Goal: Task Accomplishment & Management: Manage account settings

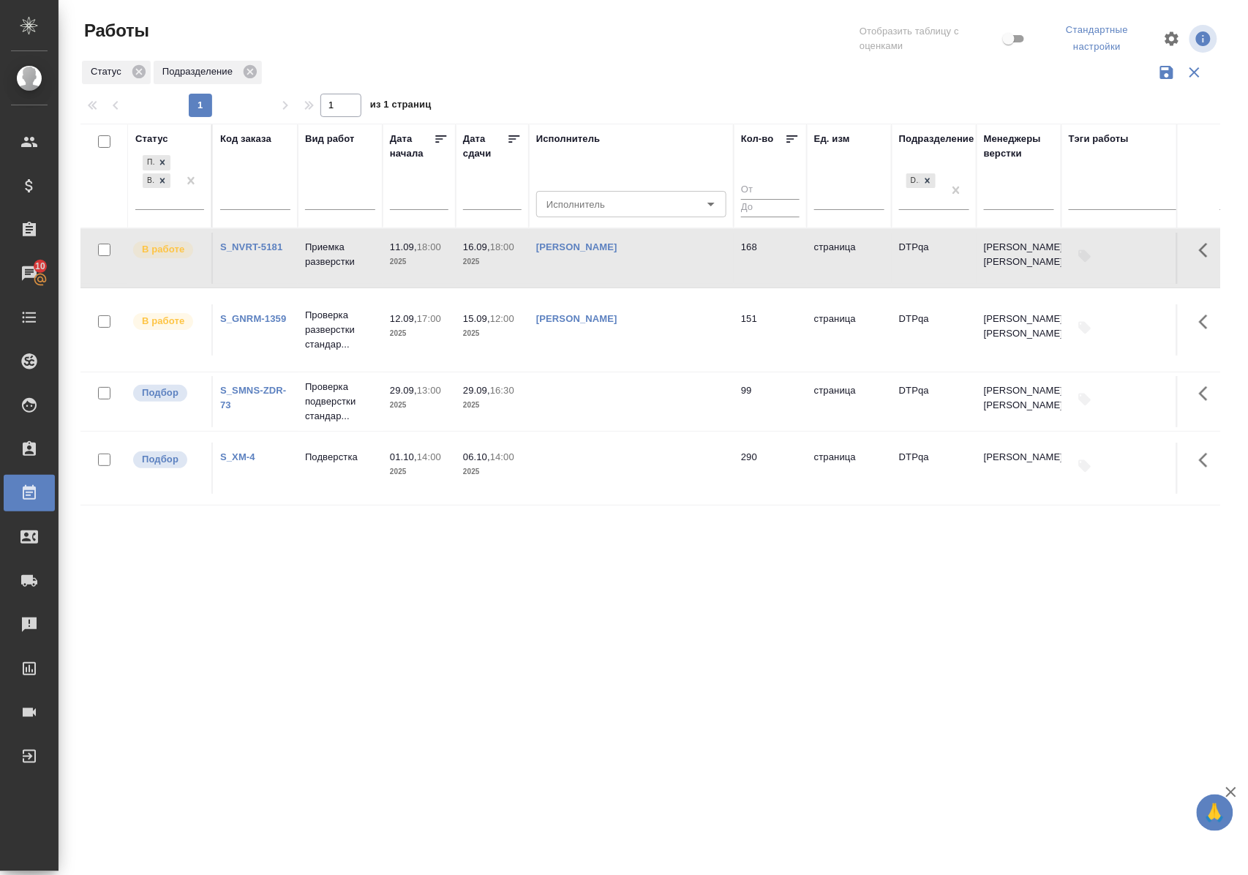
click at [158, 133] on div "Статус" at bounding box center [151, 139] width 33 height 15
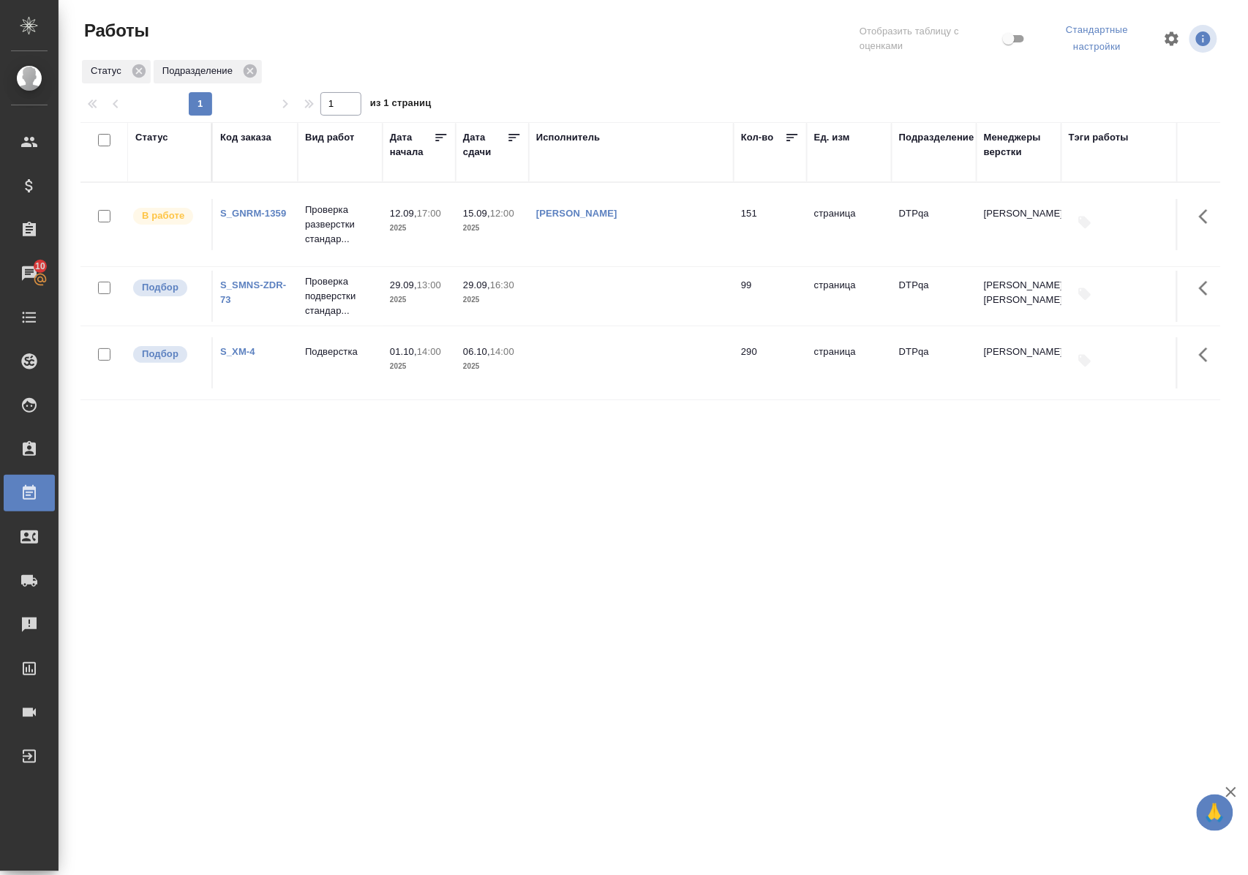
click at [154, 139] on div "Статус" at bounding box center [151, 137] width 33 height 15
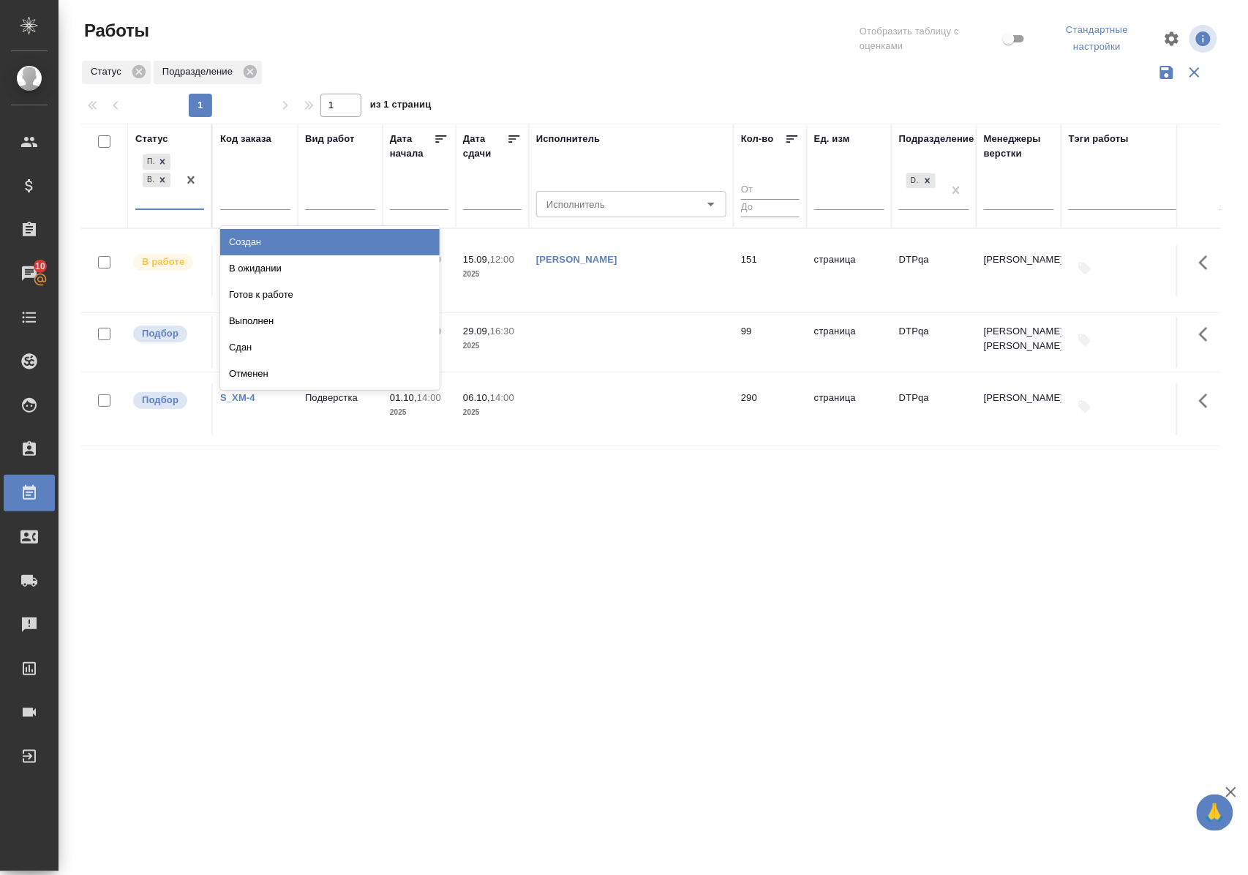
click at [164, 208] on div "Подбор В работе" at bounding box center [156, 179] width 42 height 57
click at [241, 276] on div "В ожидании" at bounding box center [329, 268] width 219 height 26
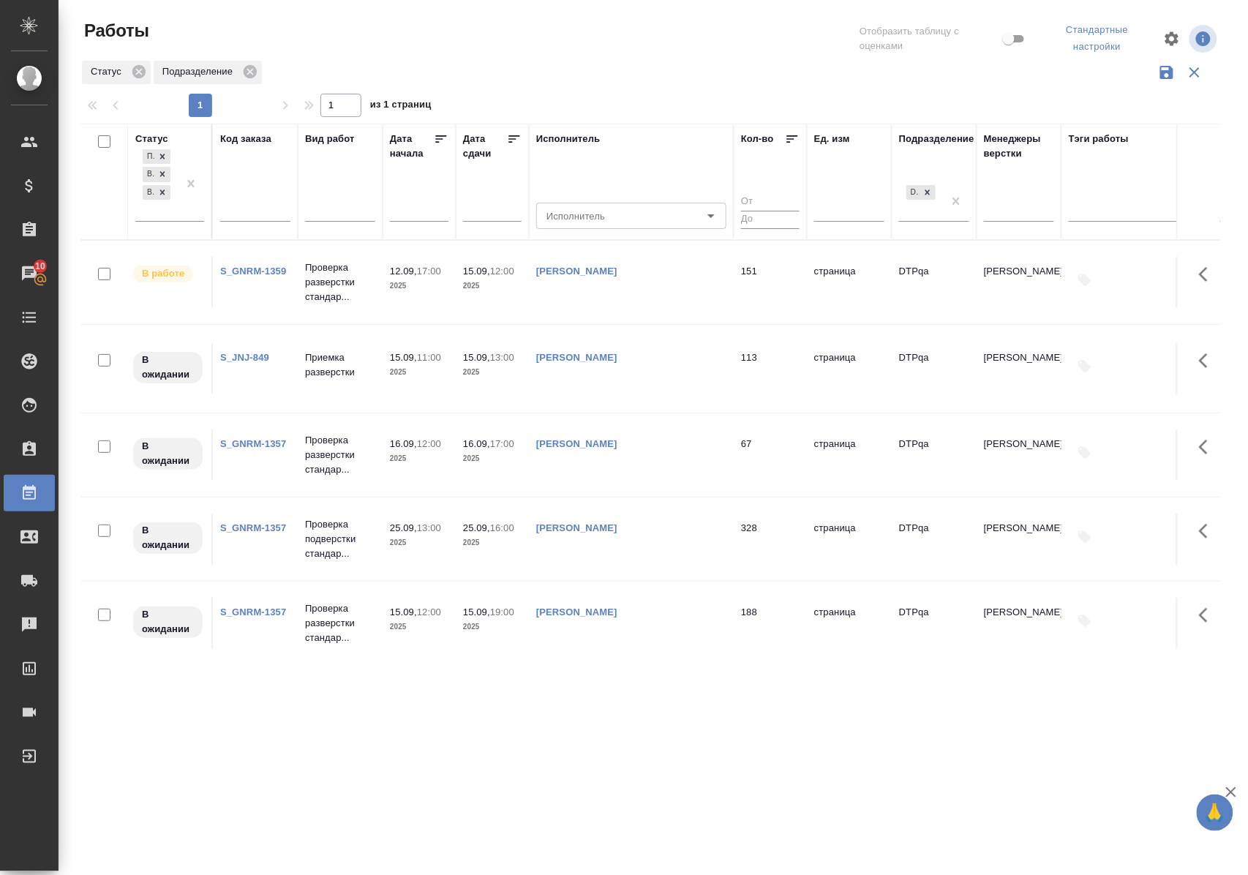
click at [252, 354] on link "S_JNJ-849" at bounding box center [244, 357] width 49 height 11
click at [165, 193] on icon at bounding box center [162, 192] width 10 height 10
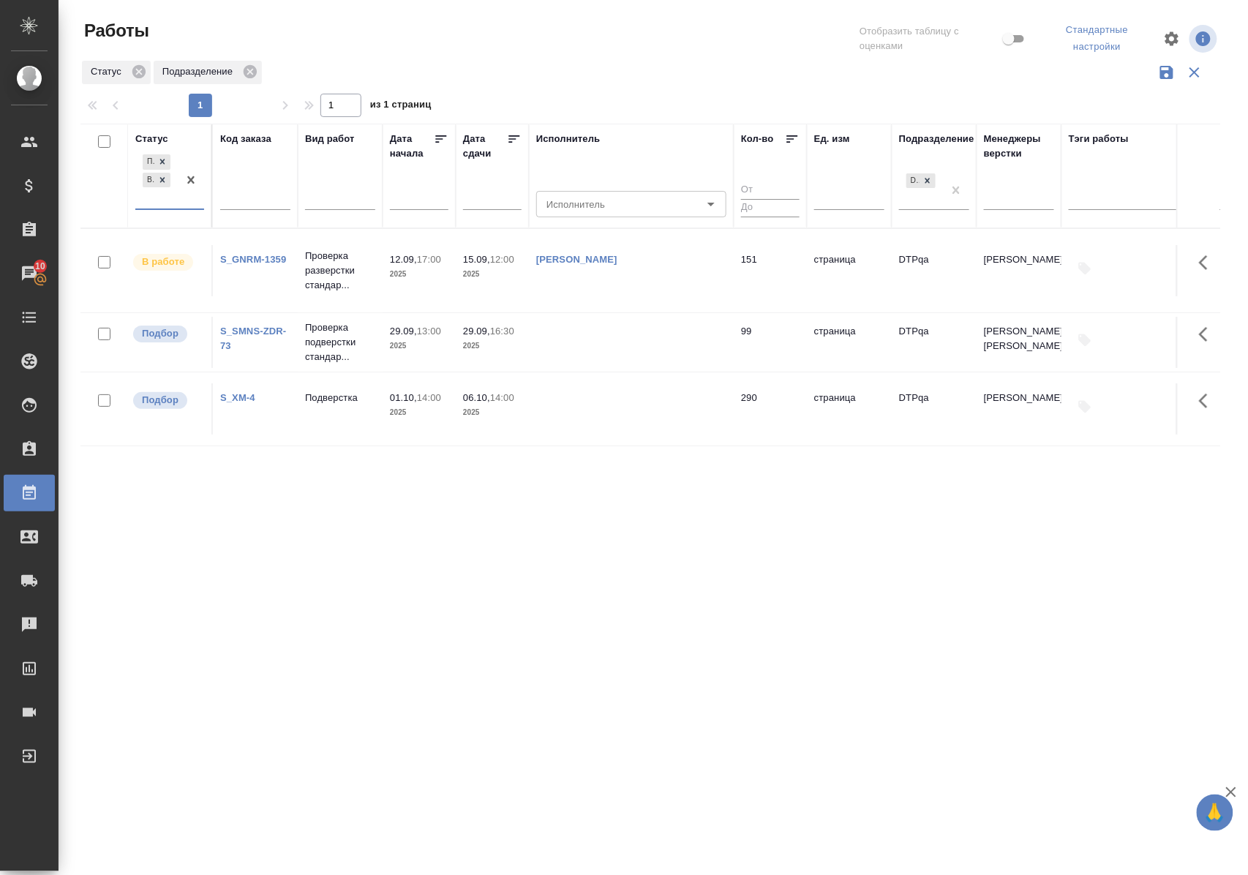
click at [162, 140] on div "Статус" at bounding box center [151, 139] width 33 height 15
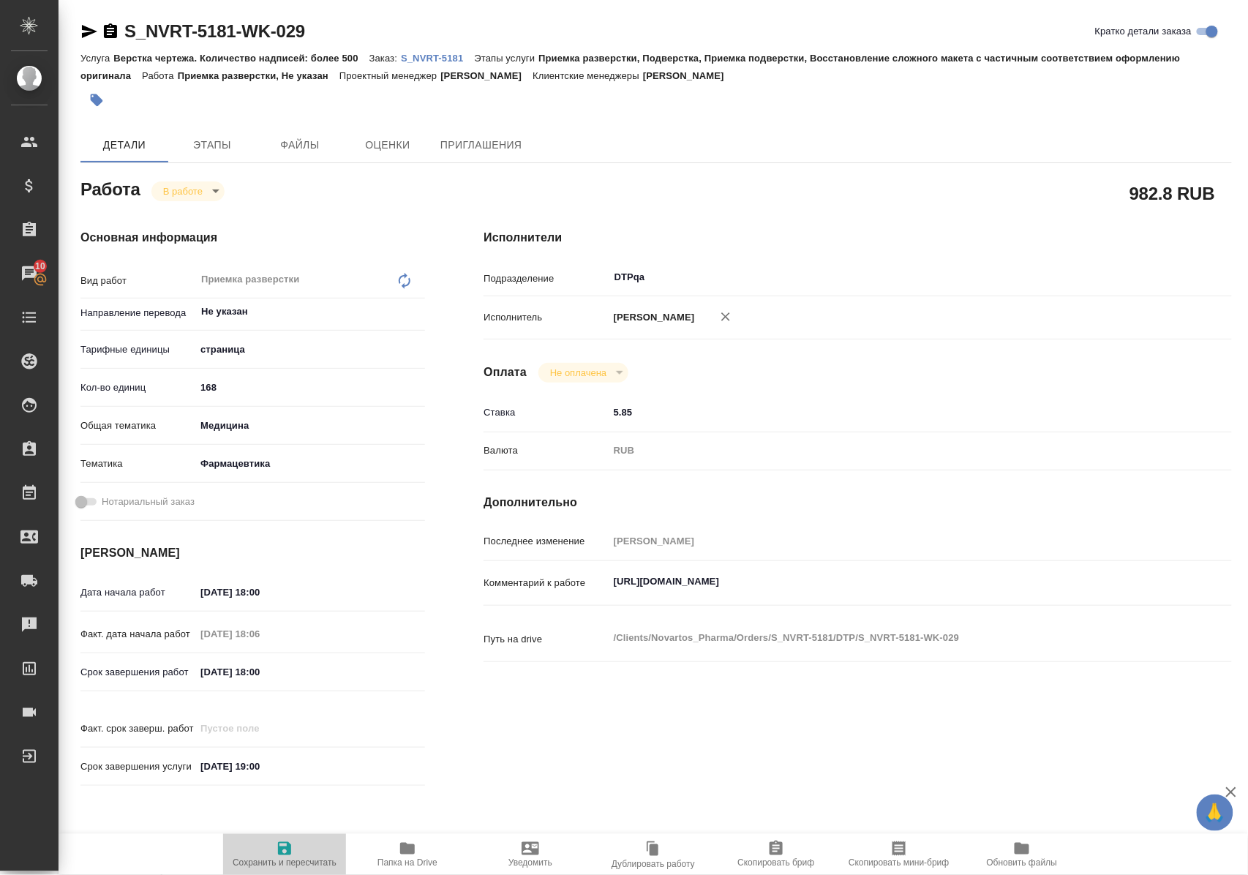
click at [287, 846] on icon "button" at bounding box center [285, 849] width 18 height 18
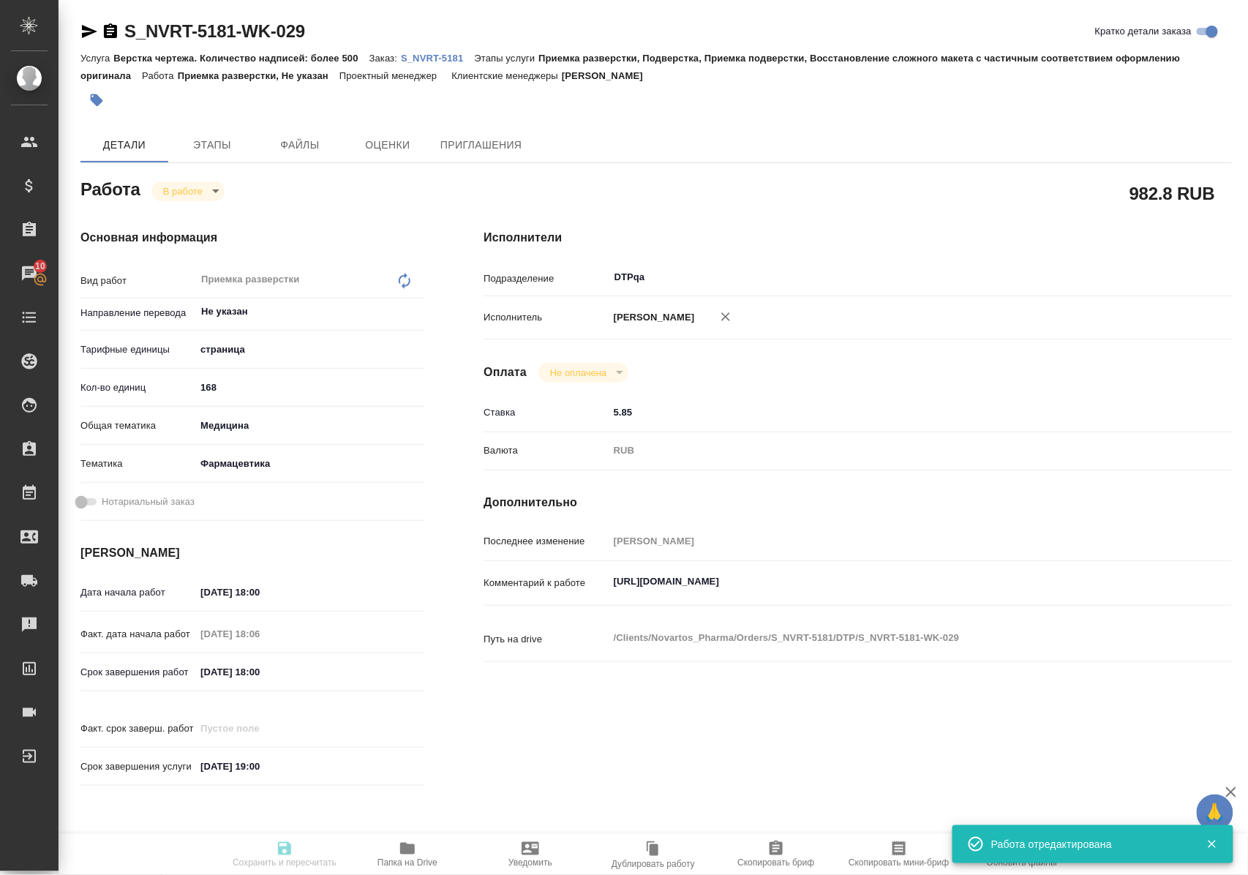
type input "inProgress"
type input "Не указан"
type input "5a8b1489cc6b4906c91bfdb2"
type input "168"
type input "med"
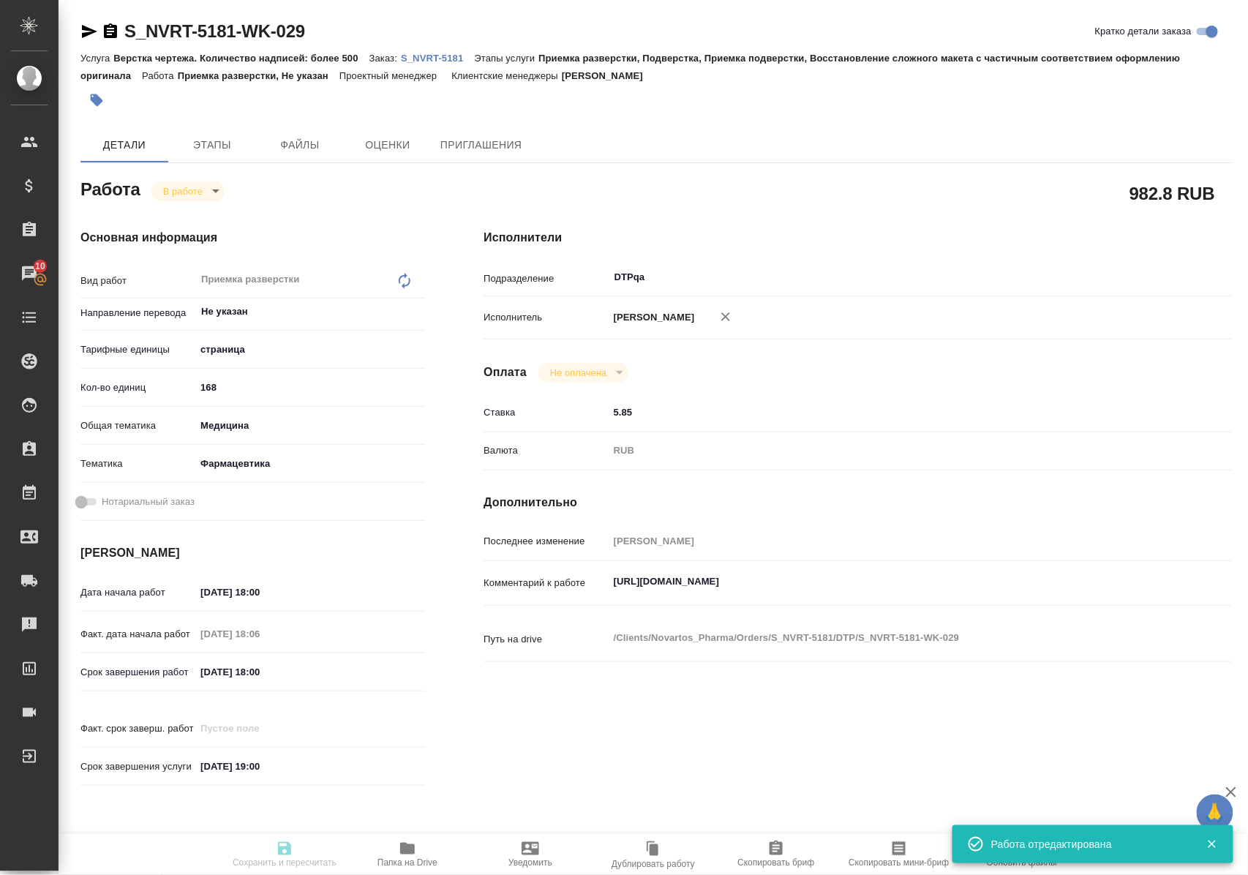
type input "6149832f2b7be24903fd7a82"
type input "11.09.2025 18:00"
type input "11.09.2025 18:06"
type input "16.09.2025 18:00"
type input "21.11.2025 19:00"
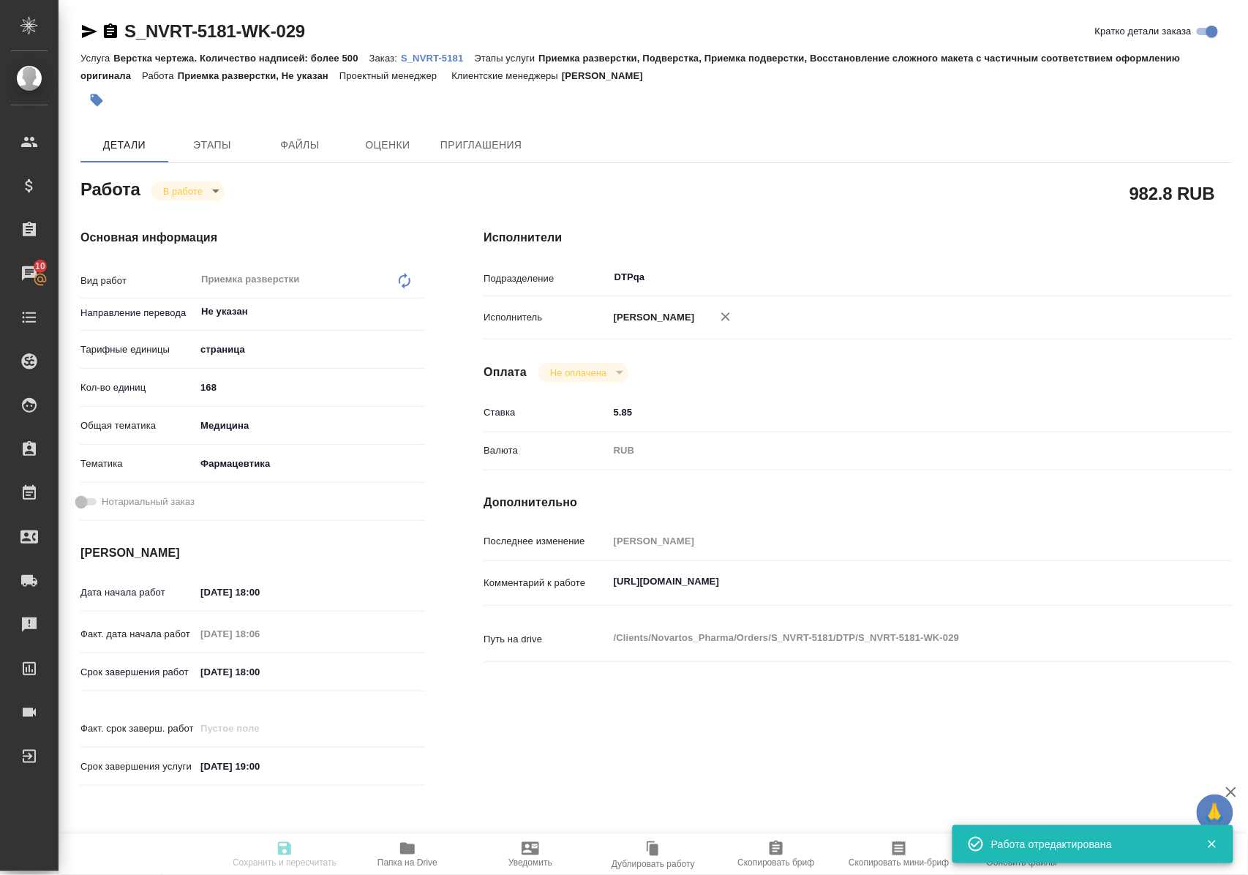
type input "DTPqa"
type input "notPayed"
type input "5.85"
type input "RUB"
type input "[PERSON_NAME]"
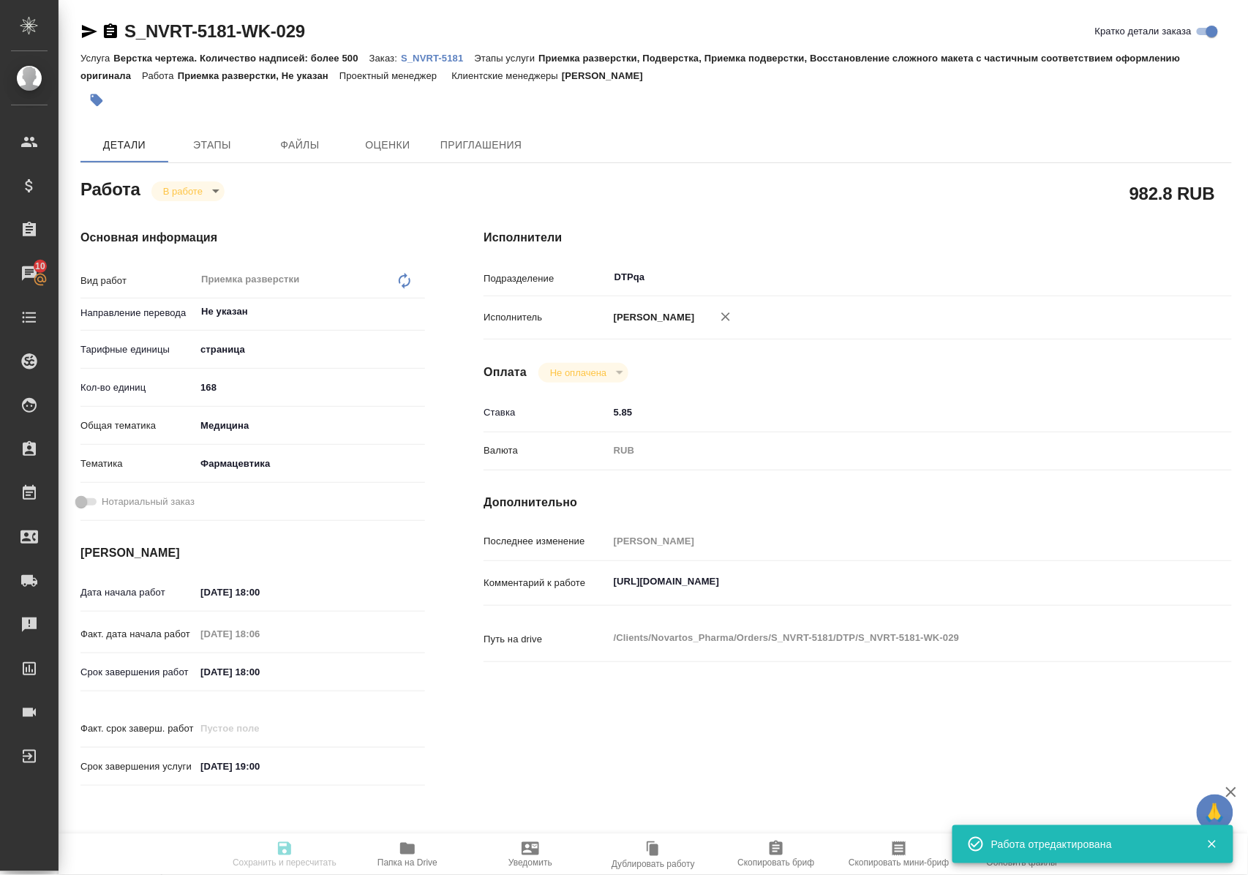
type input "S_NVRT-5181"
type input "Верстка чертежа. Количество надписей: более 500"
type input "Приемка разверстки, Подверстка, Приемка подверстки, Восстановление сложного мак…"
type input "[PERSON_NAME]"
type input "[PERSON_NAME] [PERSON_NAME]"
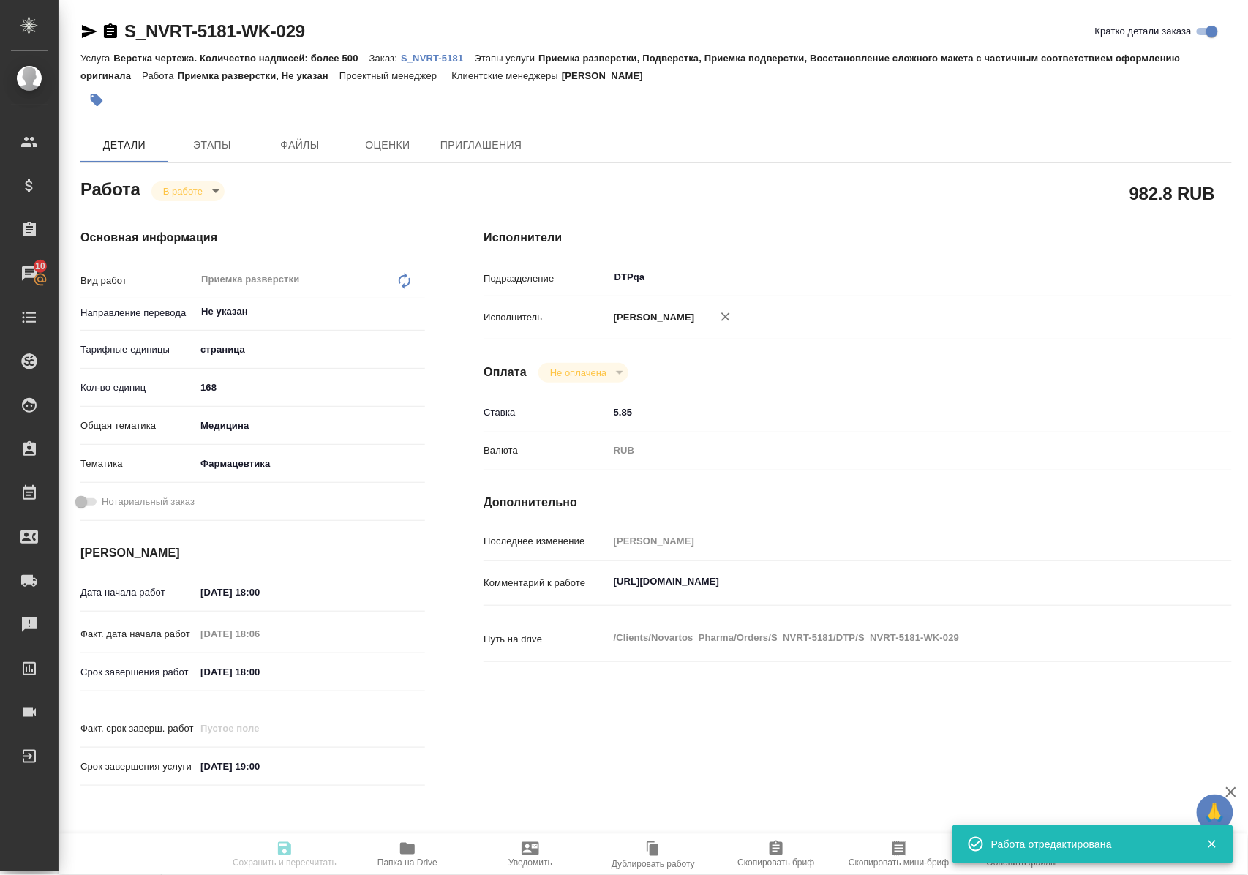
type input "/Clients/Novartos_Pharma/Orders/S_NVRT-5181"
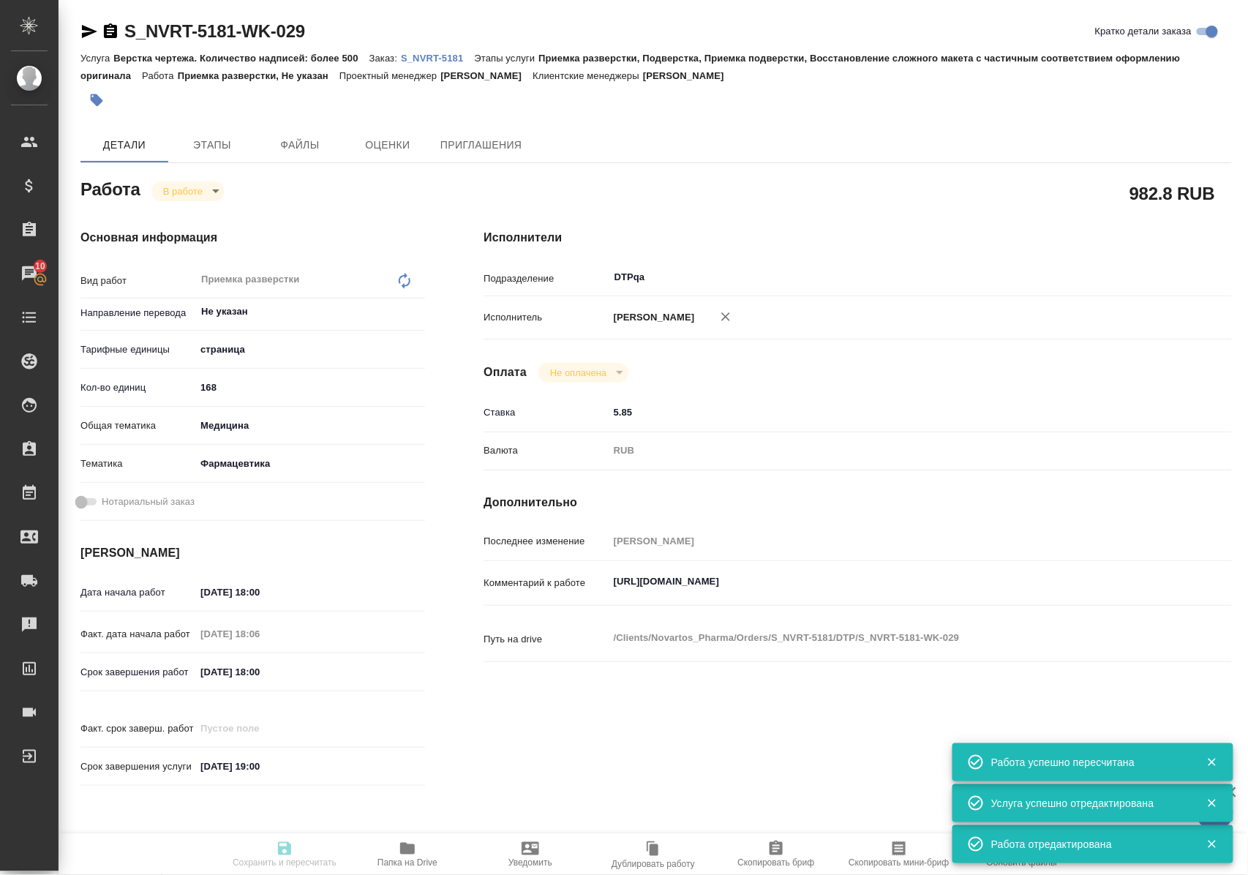
type input "inProgress"
type input "Не указан"
type input "5a8b1489cc6b4906c91bfdb2"
type input "168"
type input "med"
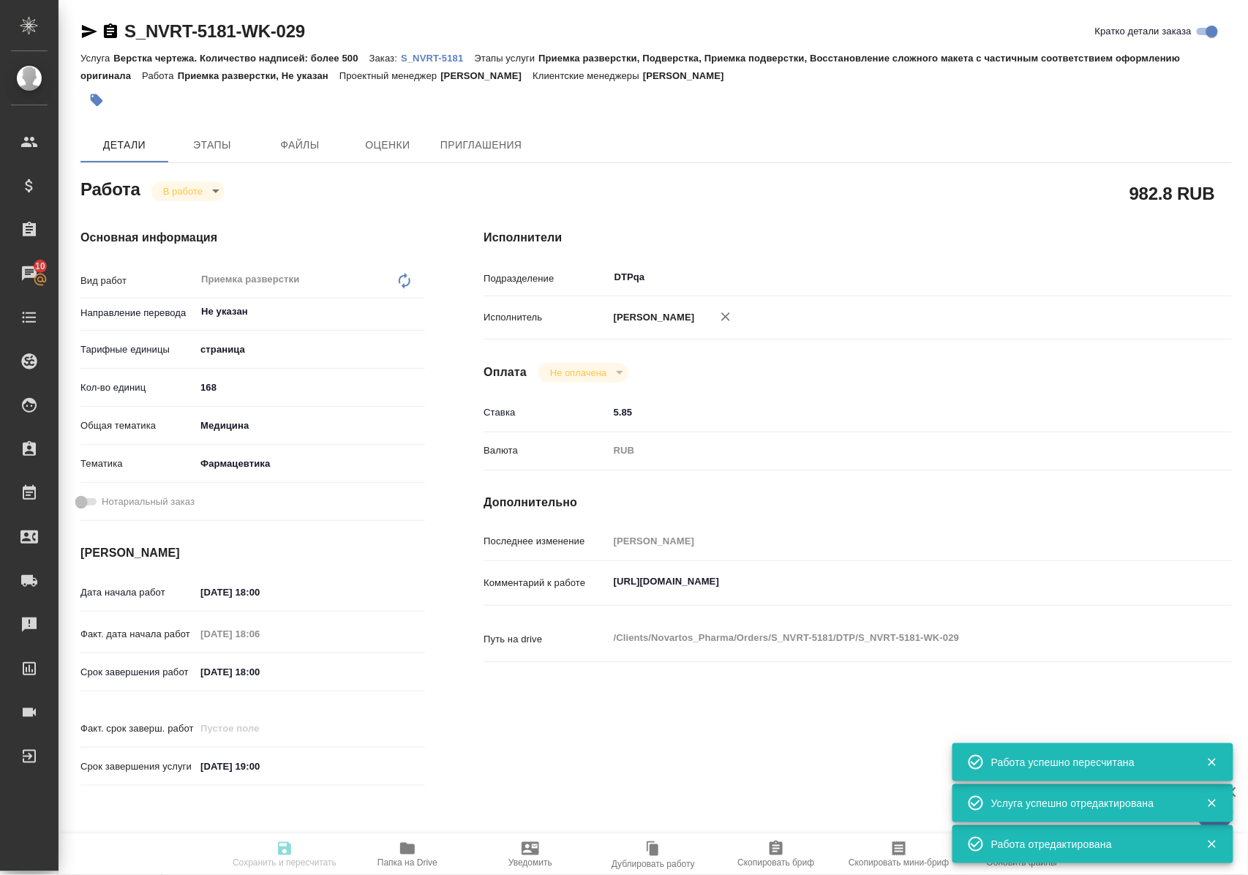
type input "6149832f2b7be24903fd7a82"
type input "11.09.2025 18:00"
type input "11.09.2025 18:06"
type input "16.09.2025 18:00"
type input "[DATE] 19:00"
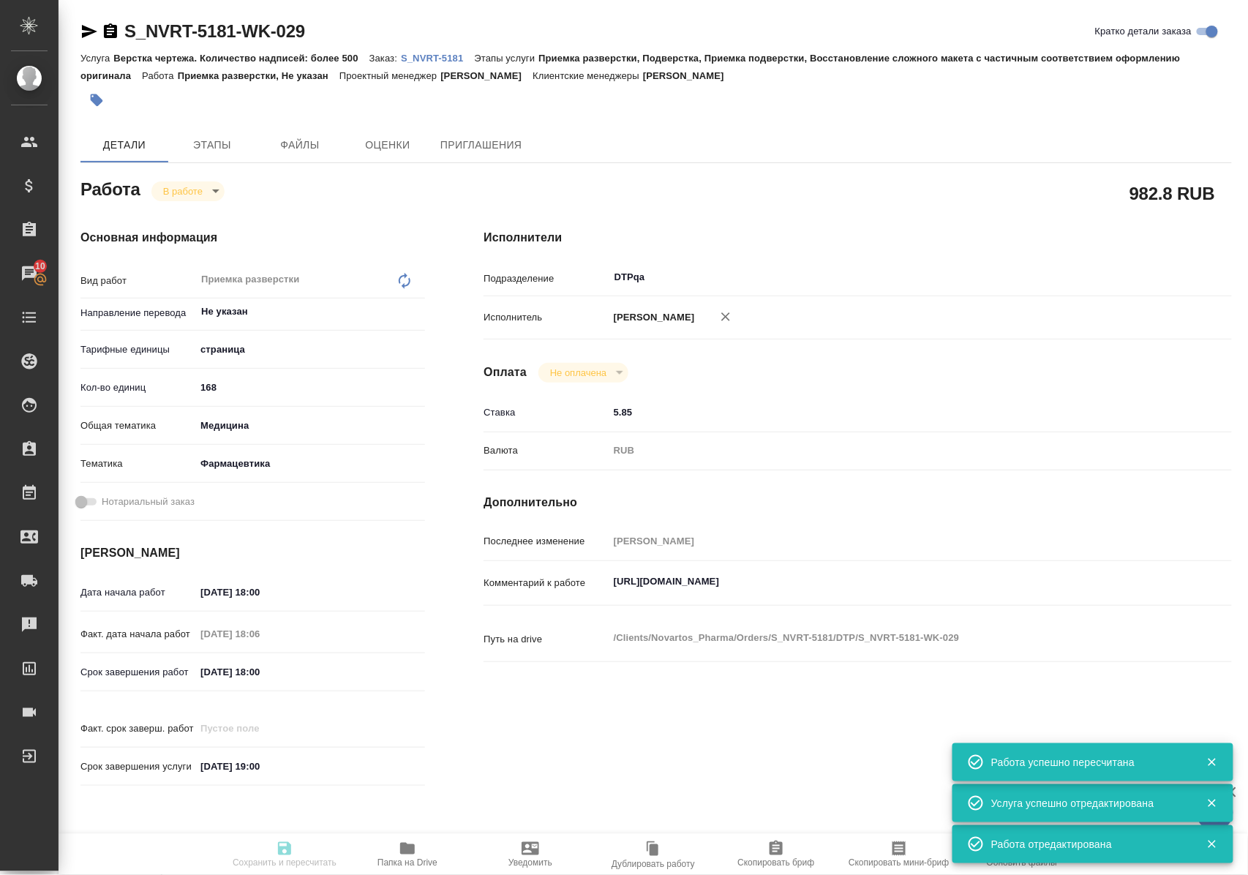
type input "DTPqa"
type input "notPayed"
type input "5.85"
type input "RUB"
type input "Полушина Алена"
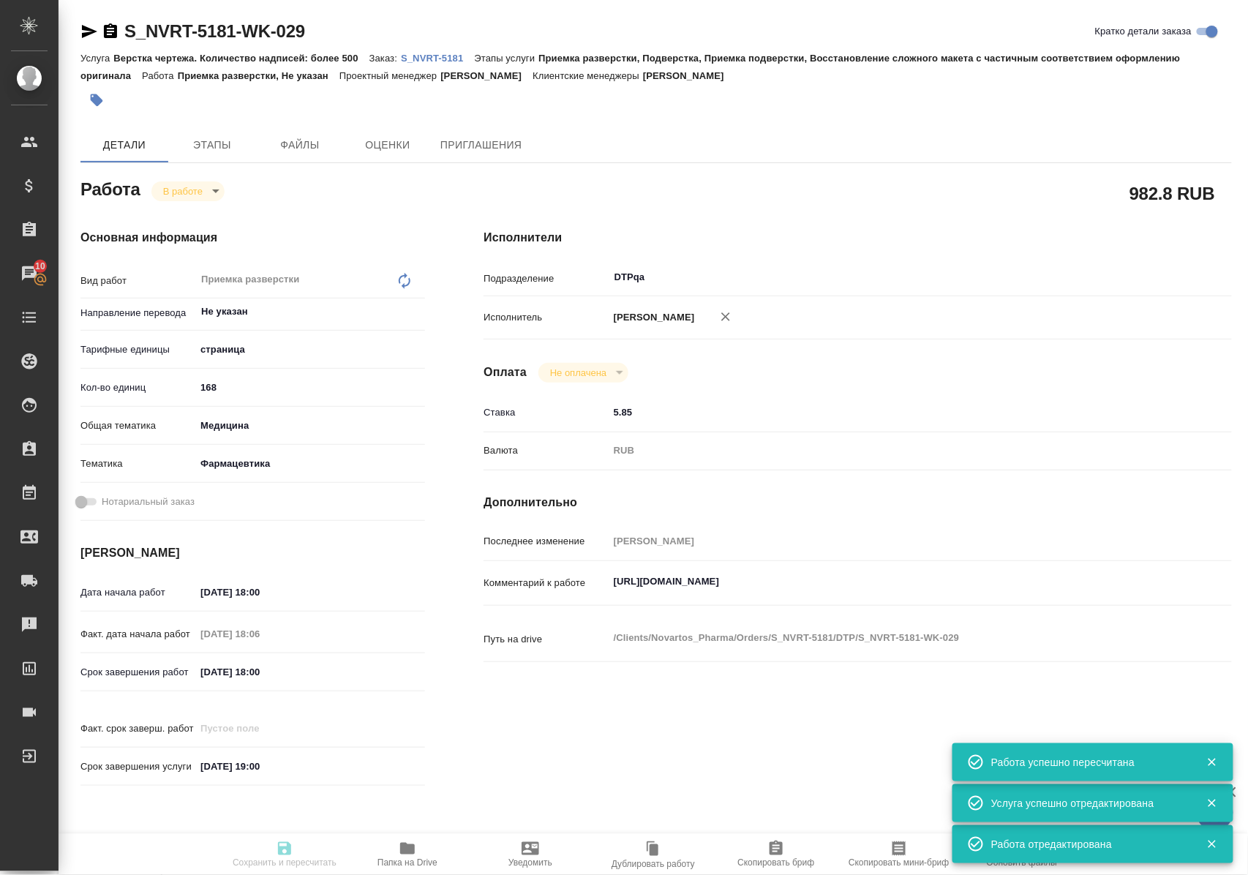
type input "S_NVRT-5181"
type input "Верстка чертежа. Количество надписей: более 500"
type input "Приемка разверстки, Подверстка, Приемка подверстки, Восстановление сложного мак…"
type input "[PERSON_NAME]"
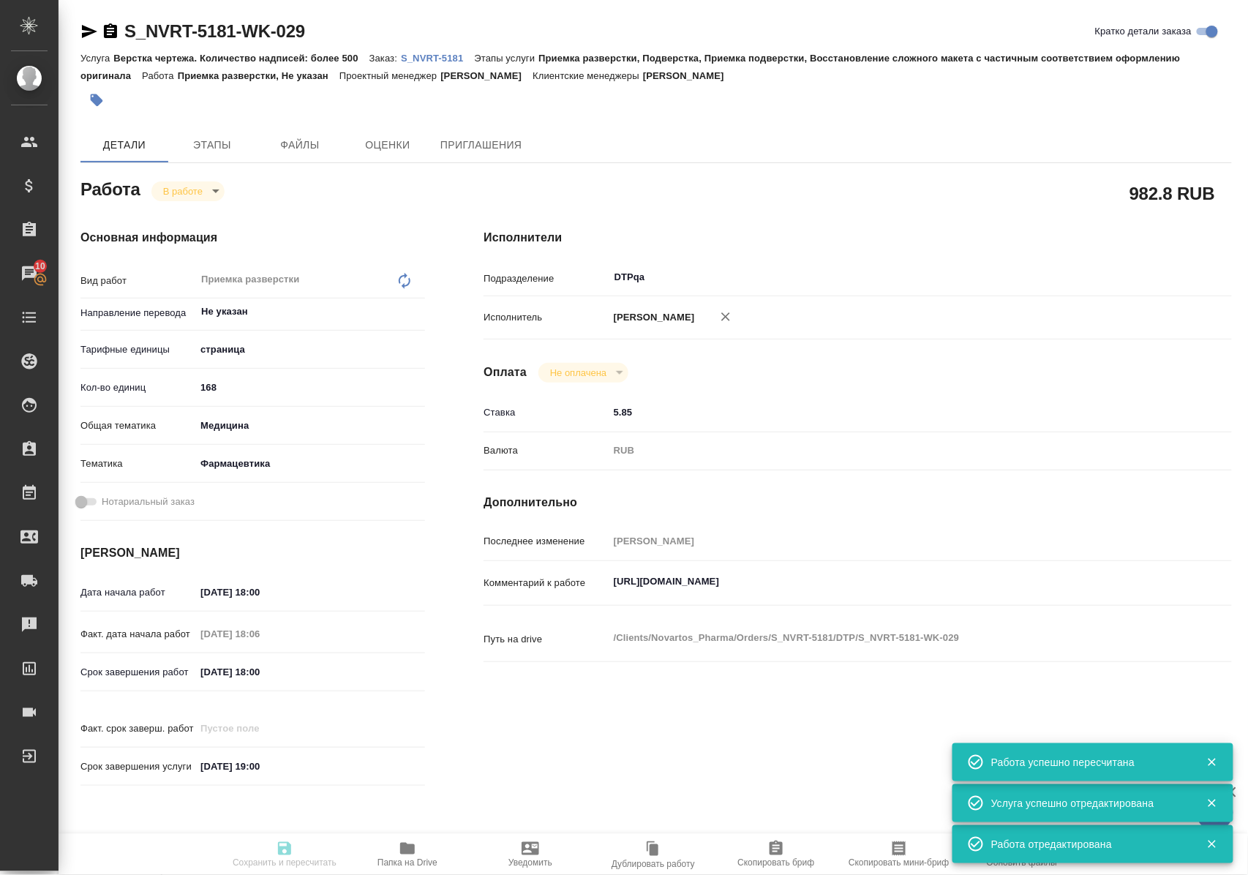
type input "/Clients/Novartos_Pharma/Orders/S_NVRT-5181"
click at [413, 854] on icon "button" at bounding box center [408, 849] width 18 height 18
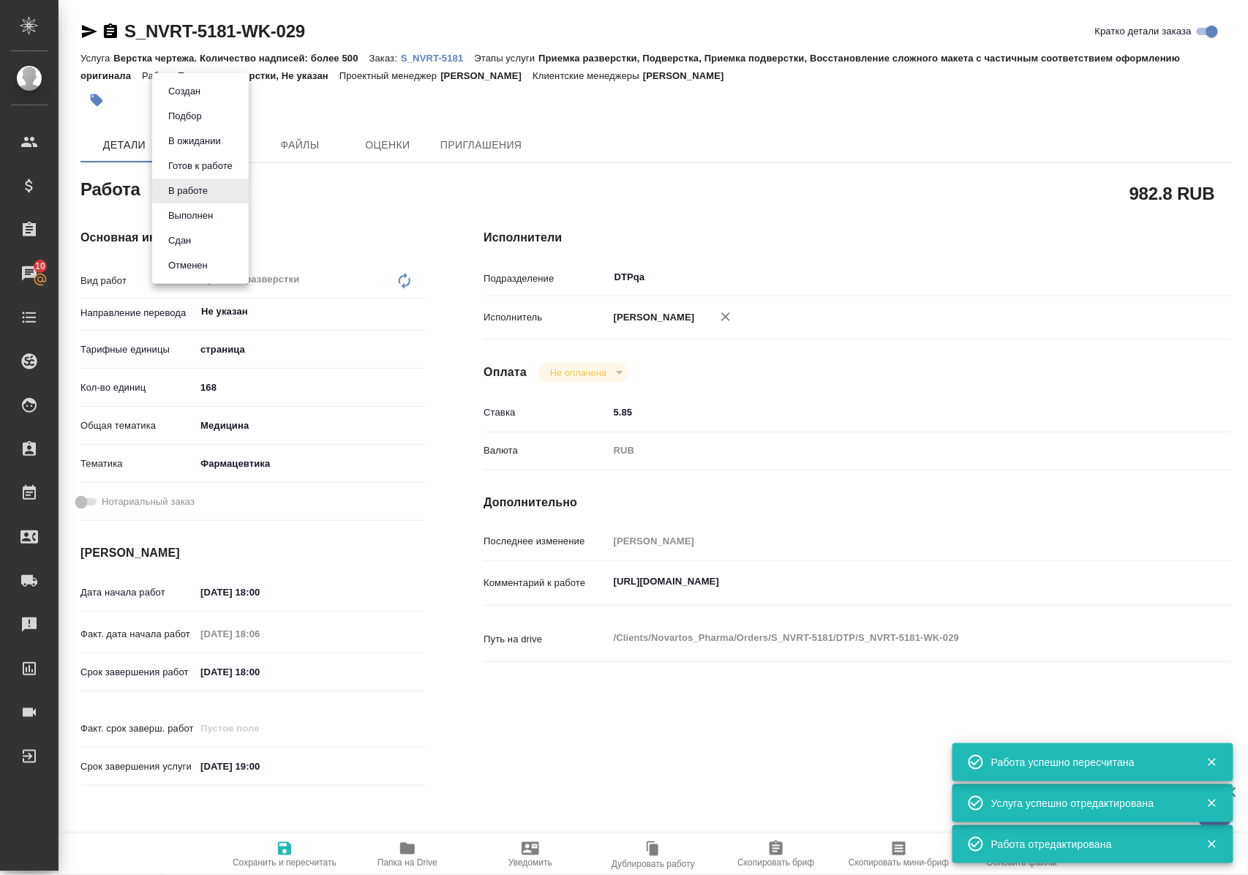
click at [203, 189] on body "🙏 .cls-1 fill:#fff; AWATERA Polushina Alena Клиенты Спецификации Заказы 10 Чаты…" at bounding box center [624, 437] width 1248 height 875
click at [224, 218] on li "Выполнен" at bounding box center [200, 215] width 97 height 25
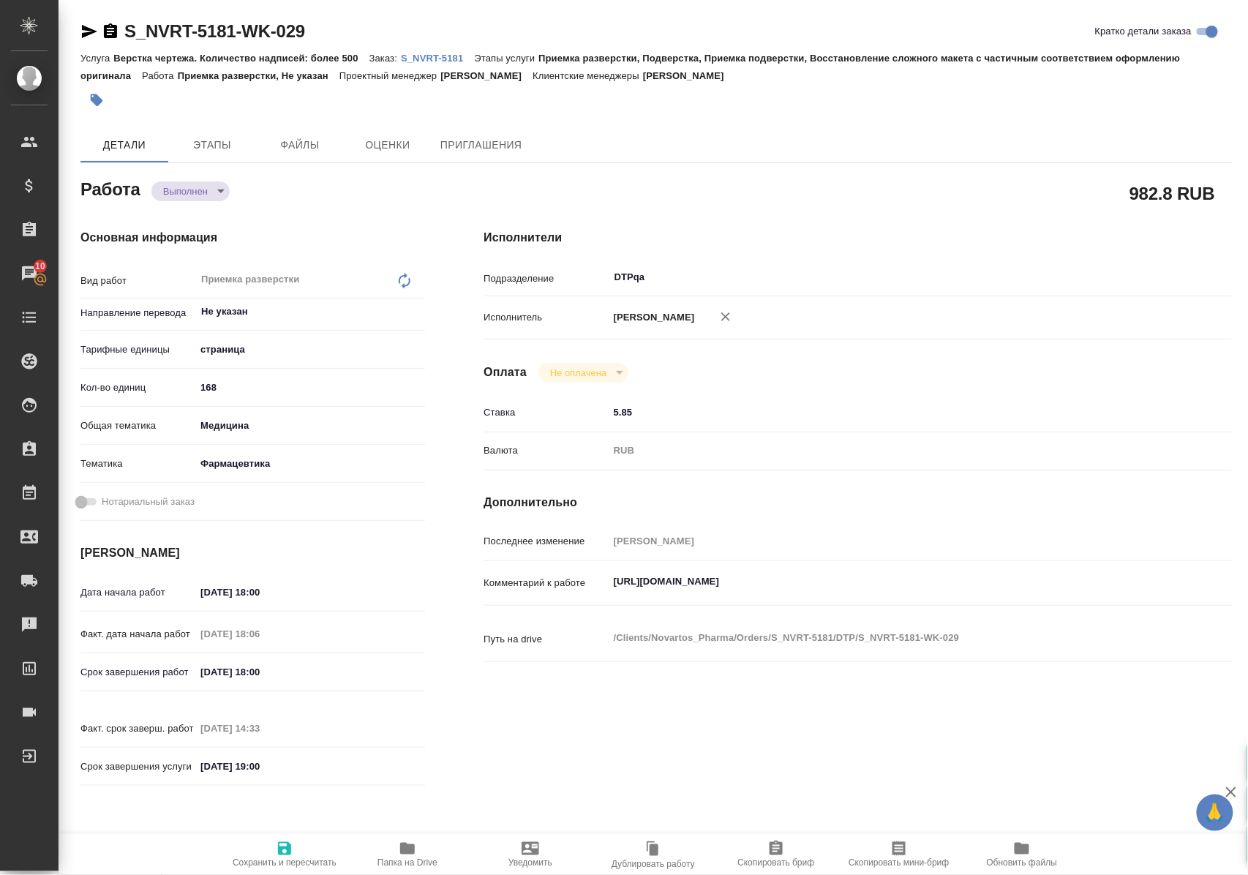
type textarea "x"
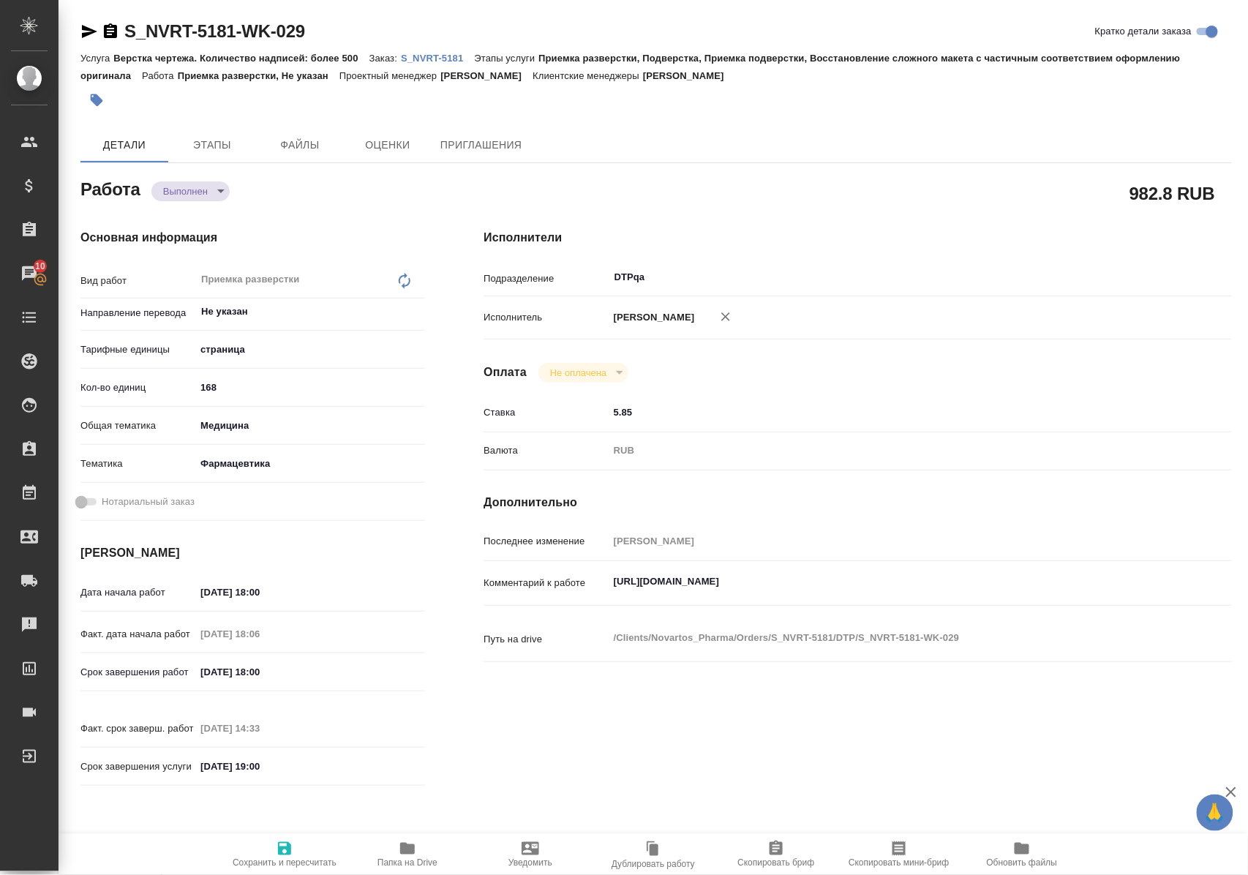
type textarea "x"
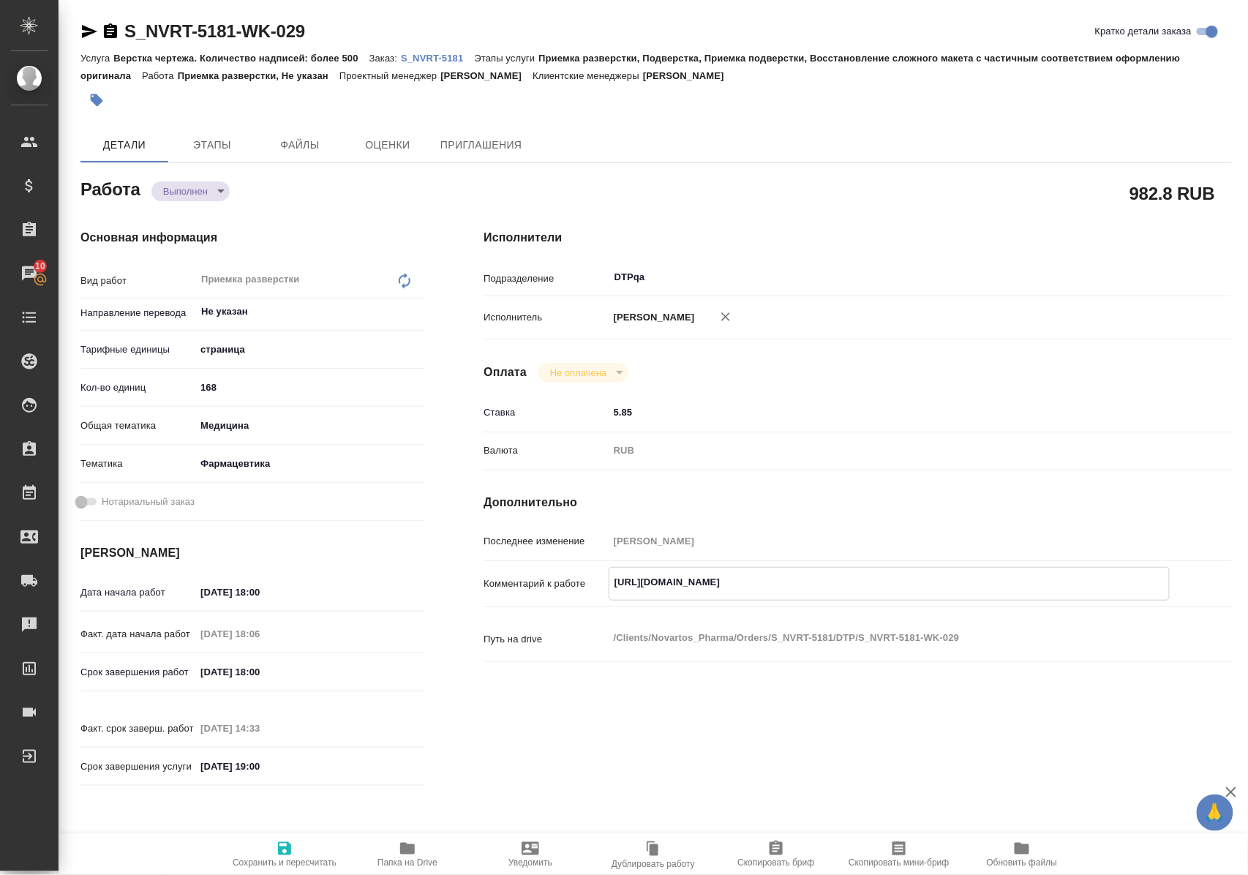
drag, startPoint x: 614, startPoint y: 595, endPoint x: 923, endPoint y: 592, distance: 308.7
click at [923, 592] on textarea "https://tera.awatera.com/Work/68b6bb6a78af03a91c20f8f8/" at bounding box center [889, 582] width 560 height 25
type textarea "x"
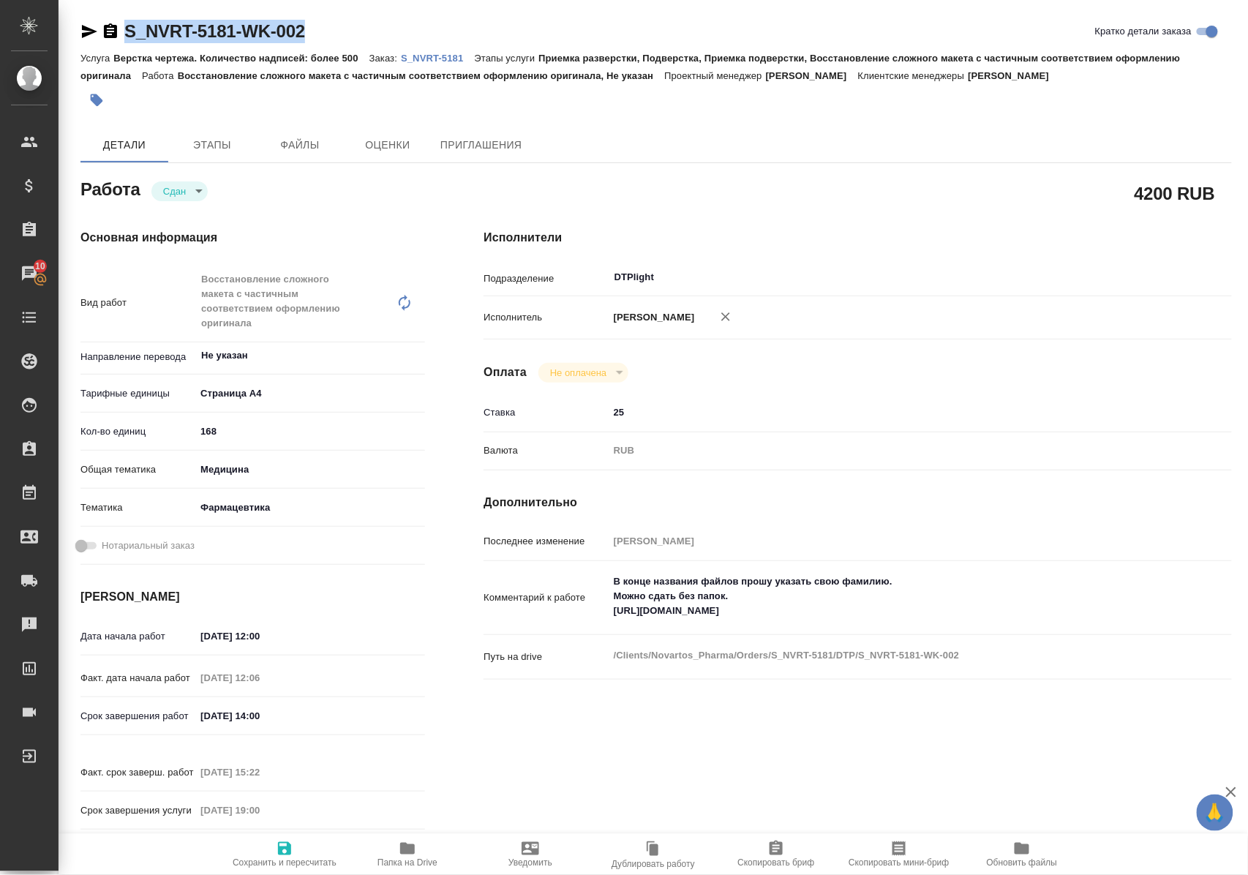
drag, startPoint x: 325, startPoint y: 27, endPoint x: 129, endPoint y: 39, distance: 197.1
click at [129, 39] on div "S_NVRT-5181-WK-002 [PERSON_NAME] детали заказа" at bounding box center [655, 31] width 1151 height 23
copy link "S_NVRT-5181-WK-002"
click at [437, 56] on p "S_NVRT-5181" at bounding box center [437, 58] width 73 height 11
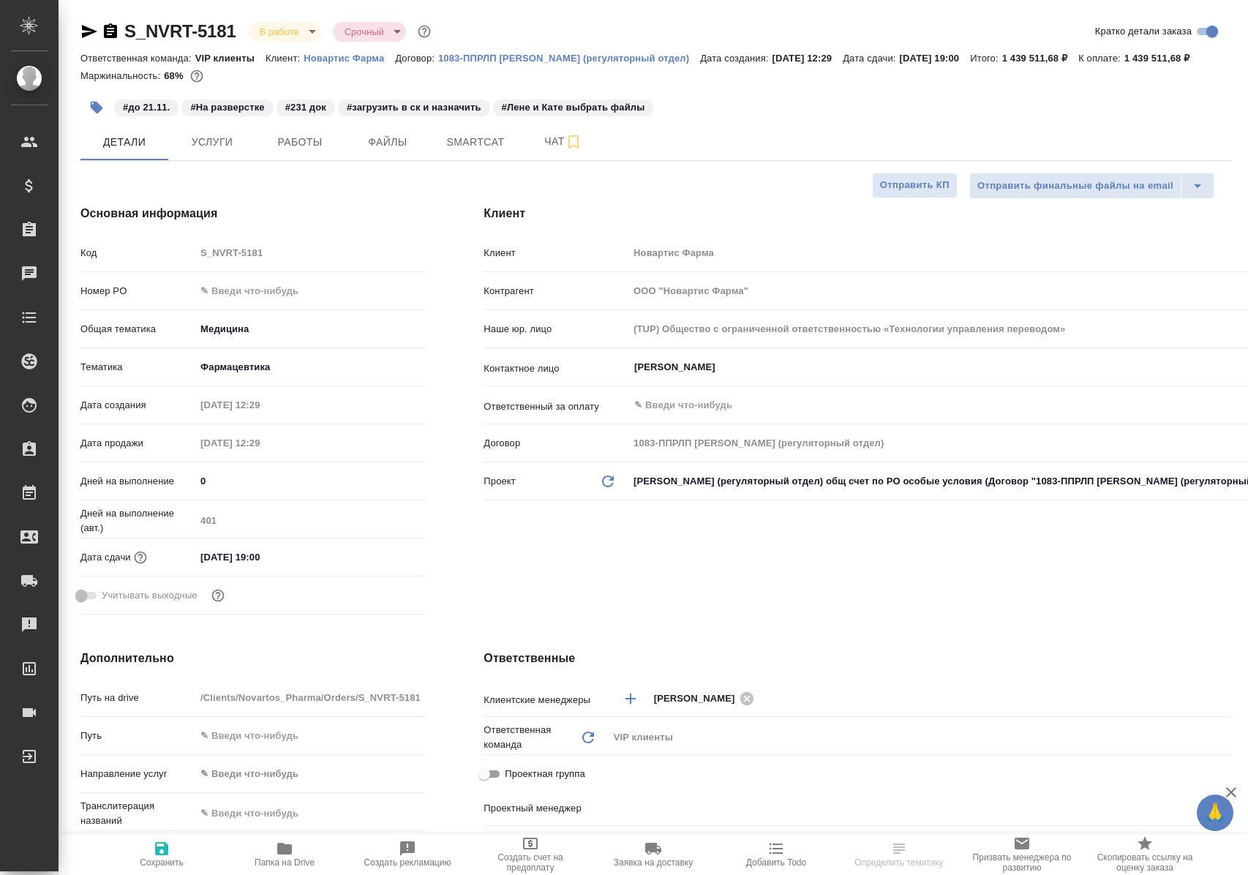
select select "RU"
type input "[PERSON_NAME]"
type input "Комаров Роман"
click at [308, 151] on span "Работы" at bounding box center [300, 142] width 70 height 18
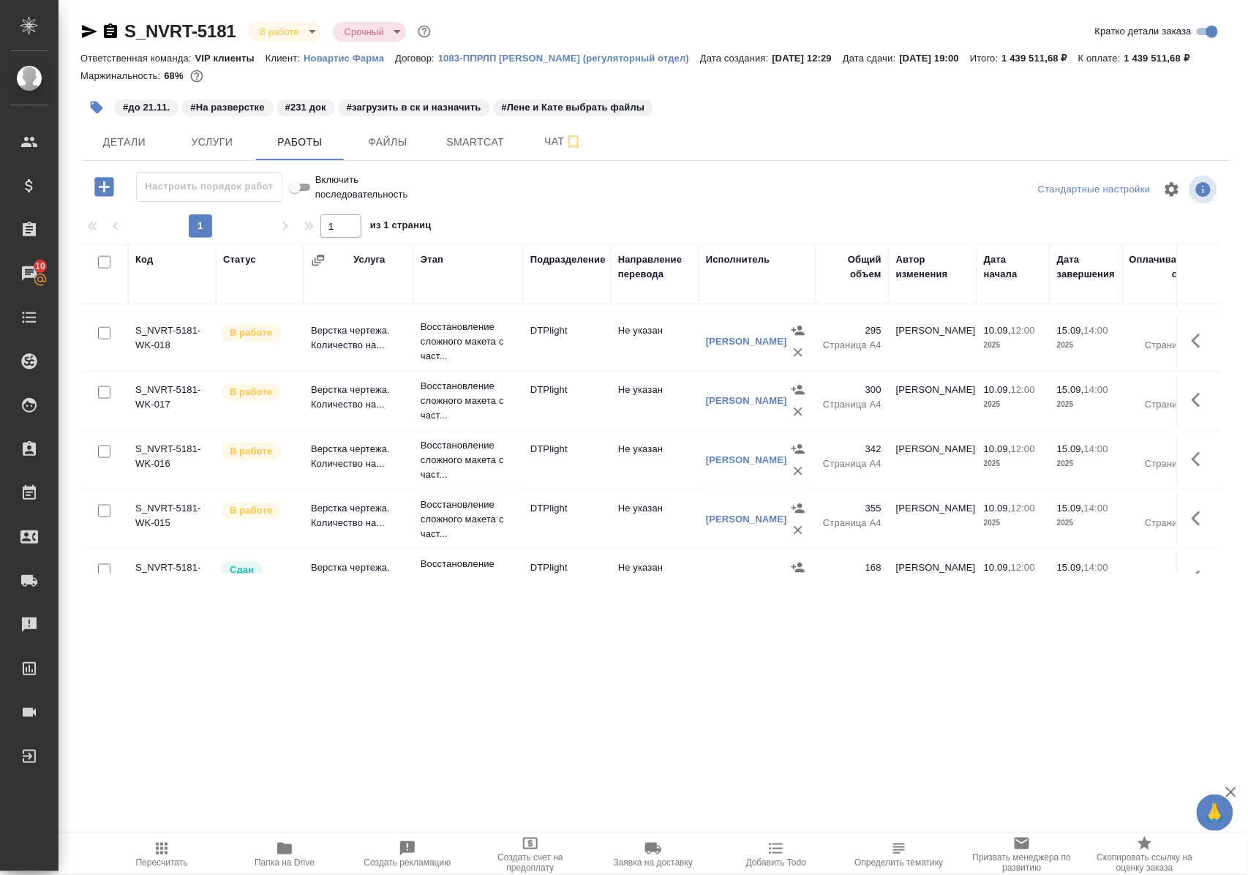
scroll to position [682, 0]
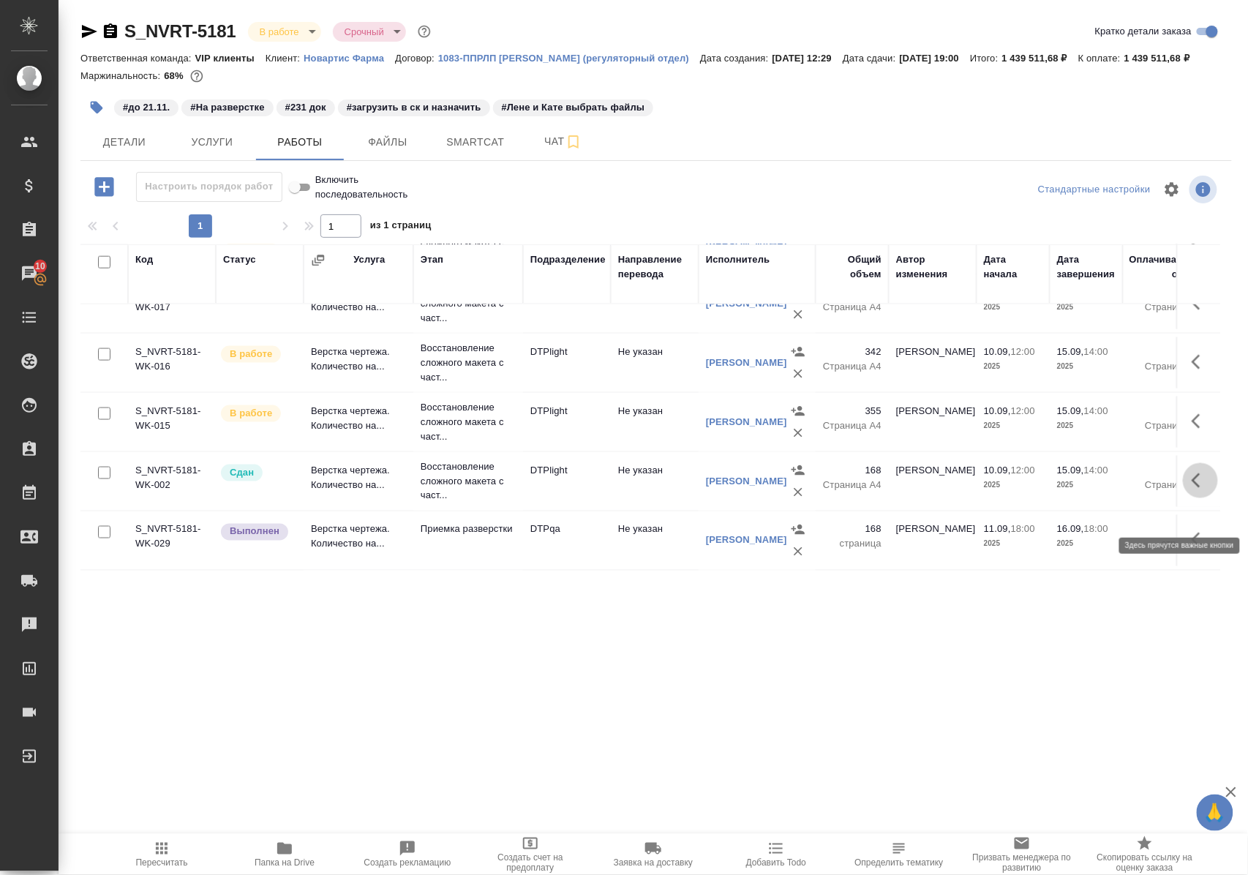
click at [1191, 489] on icon "button" at bounding box center [1200, 481] width 18 height 18
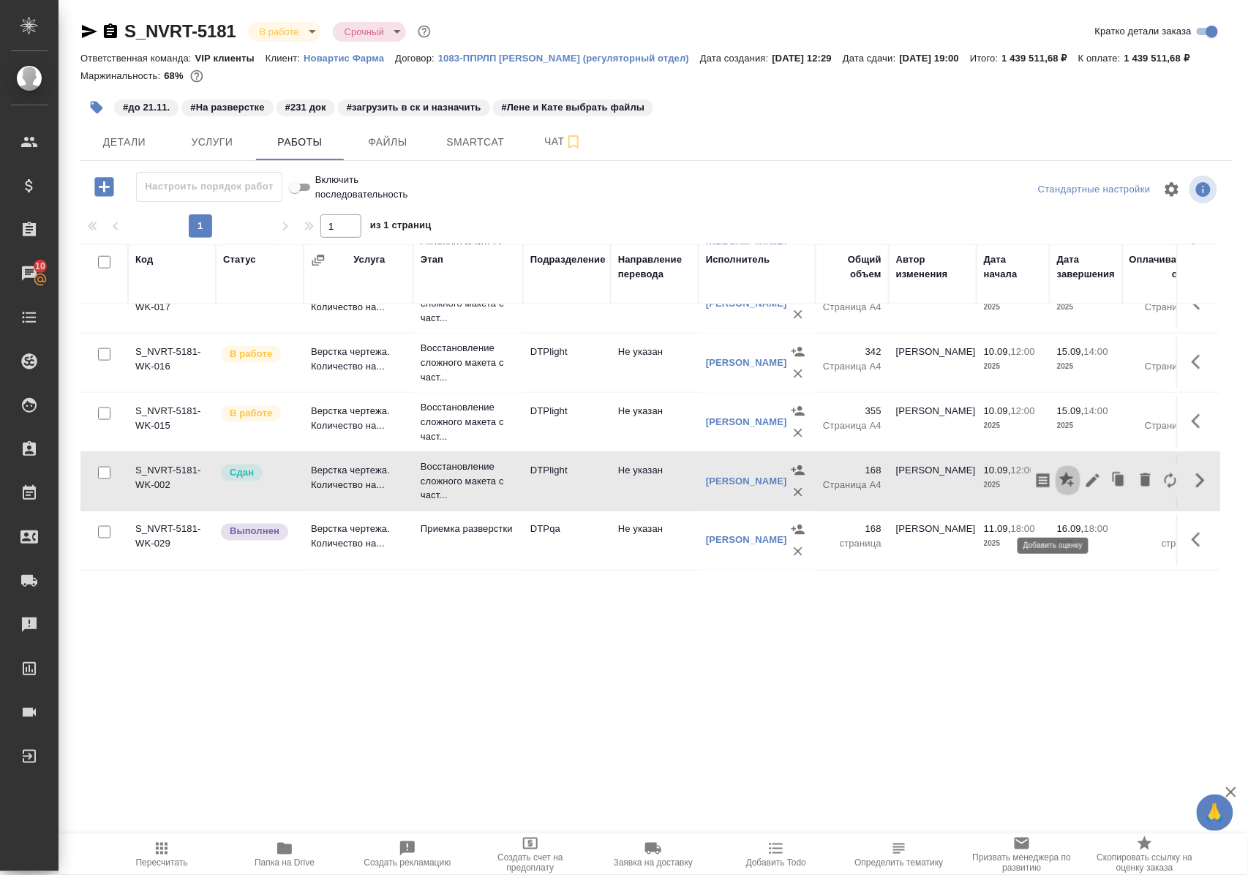
click at [1059, 486] on icon "button" at bounding box center [1066, 479] width 15 height 15
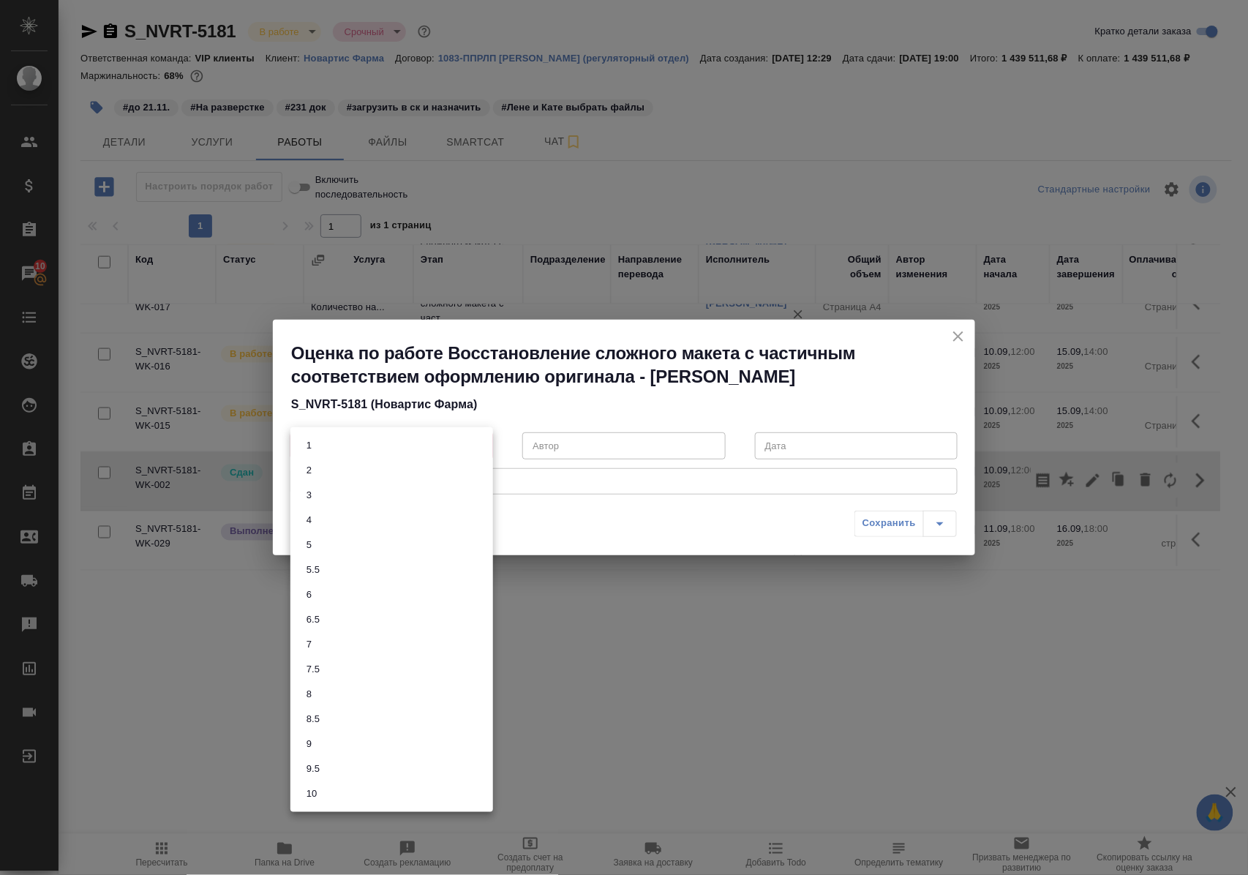
click at [481, 445] on body "🙏 .cls-1 fill:#fff; AWATERA Polushina Alena Клиенты Спецификации Заказы 10 Чаты…" at bounding box center [624, 437] width 1248 height 875
click at [350, 765] on li "9.5" at bounding box center [391, 768] width 203 height 25
type input "9.5"
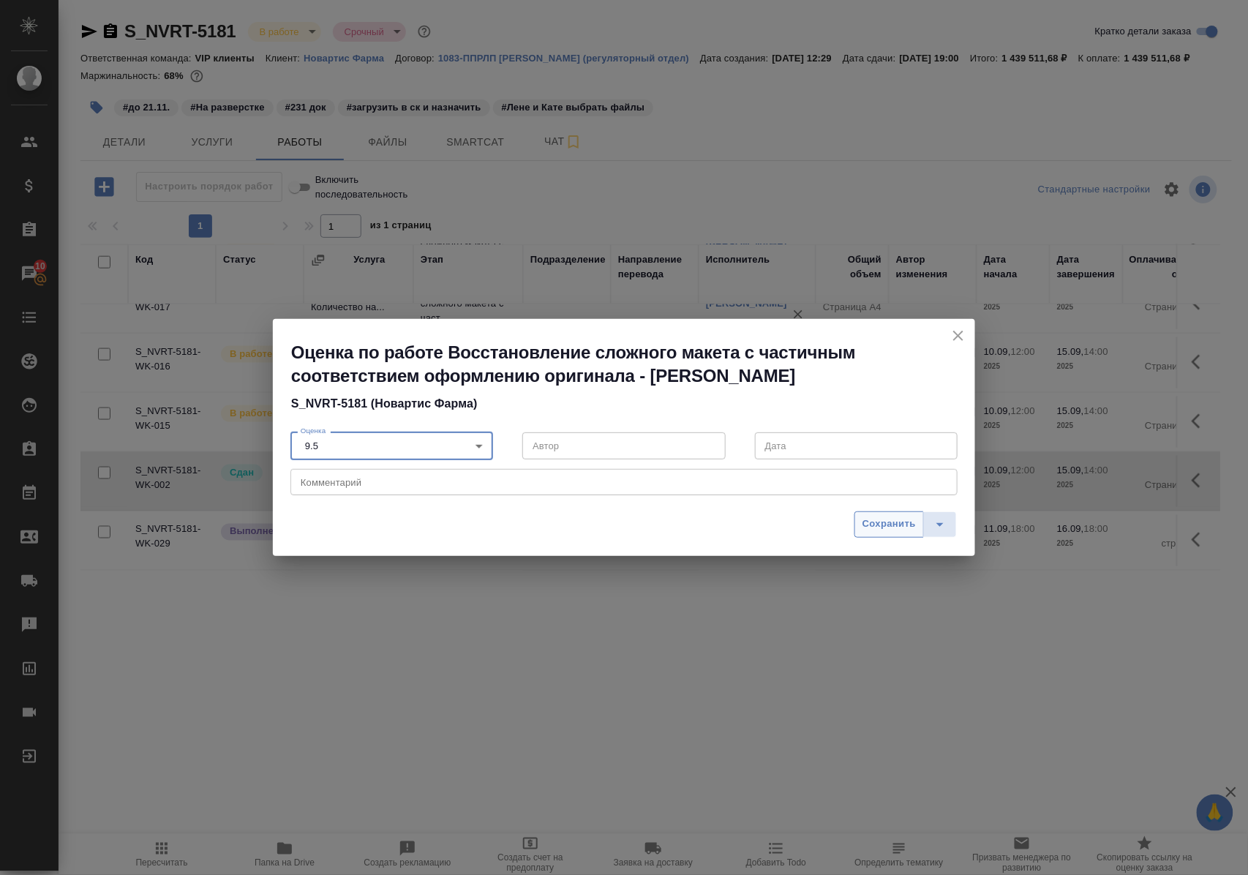
click at [901, 527] on span "Сохранить" at bounding box center [888, 524] width 53 height 17
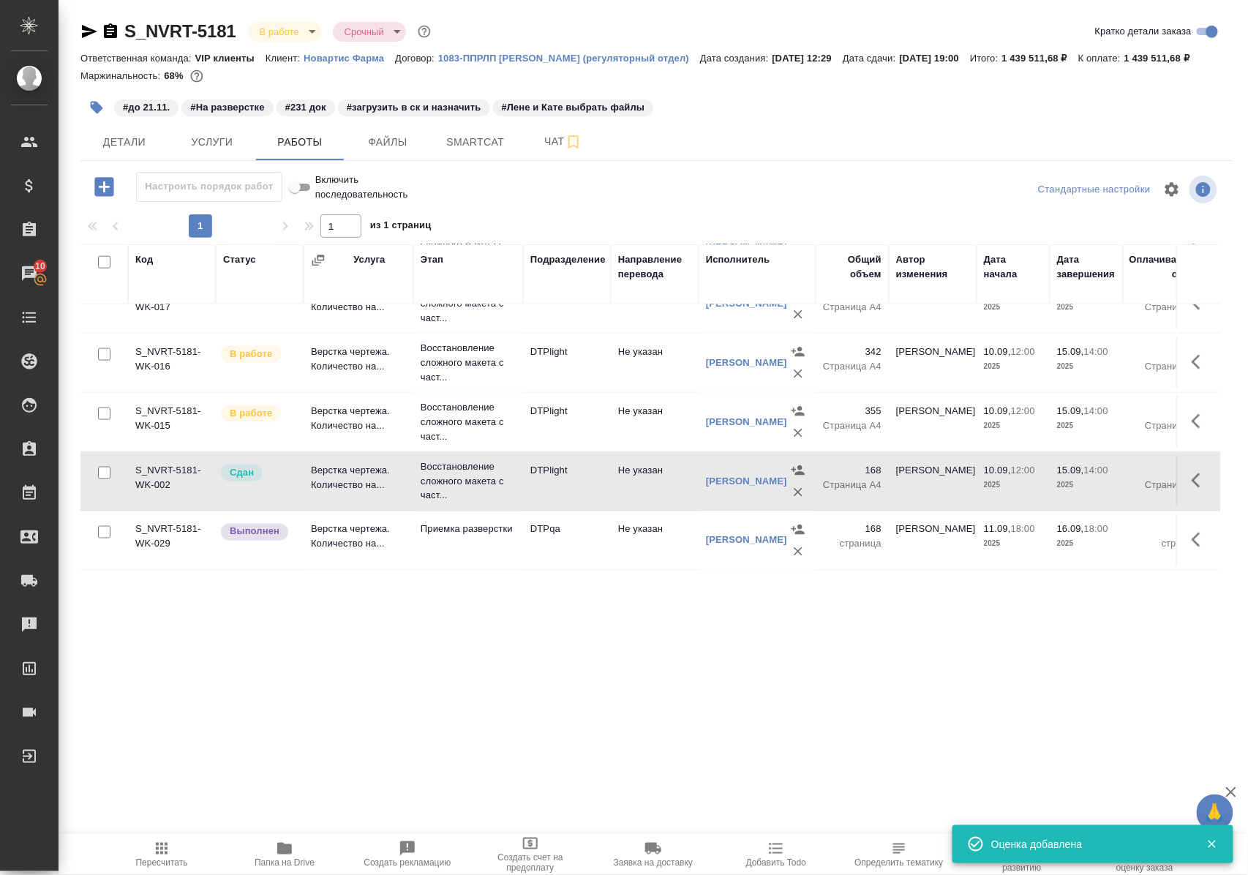
scroll to position [780, 0]
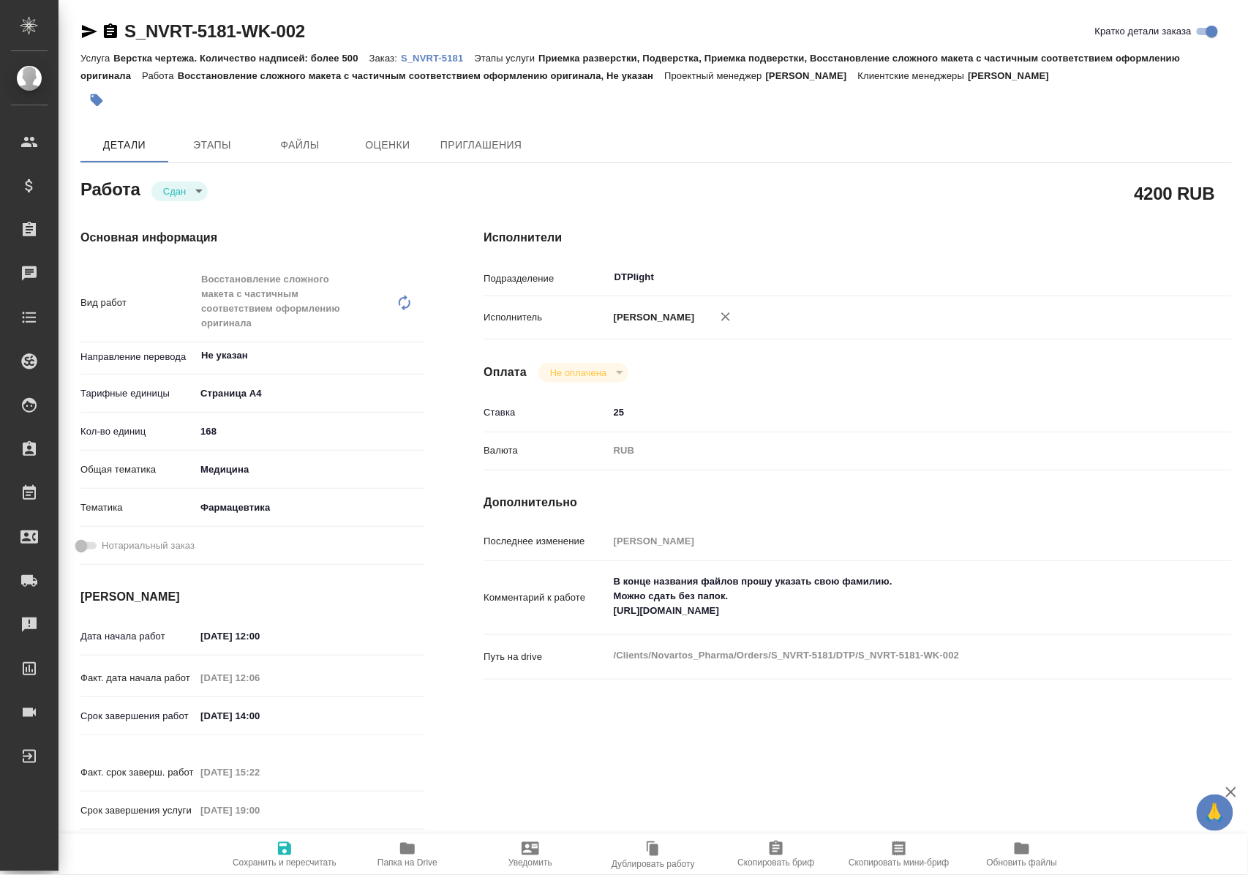
click at [407, 852] on icon "button" at bounding box center [407, 849] width 15 height 12
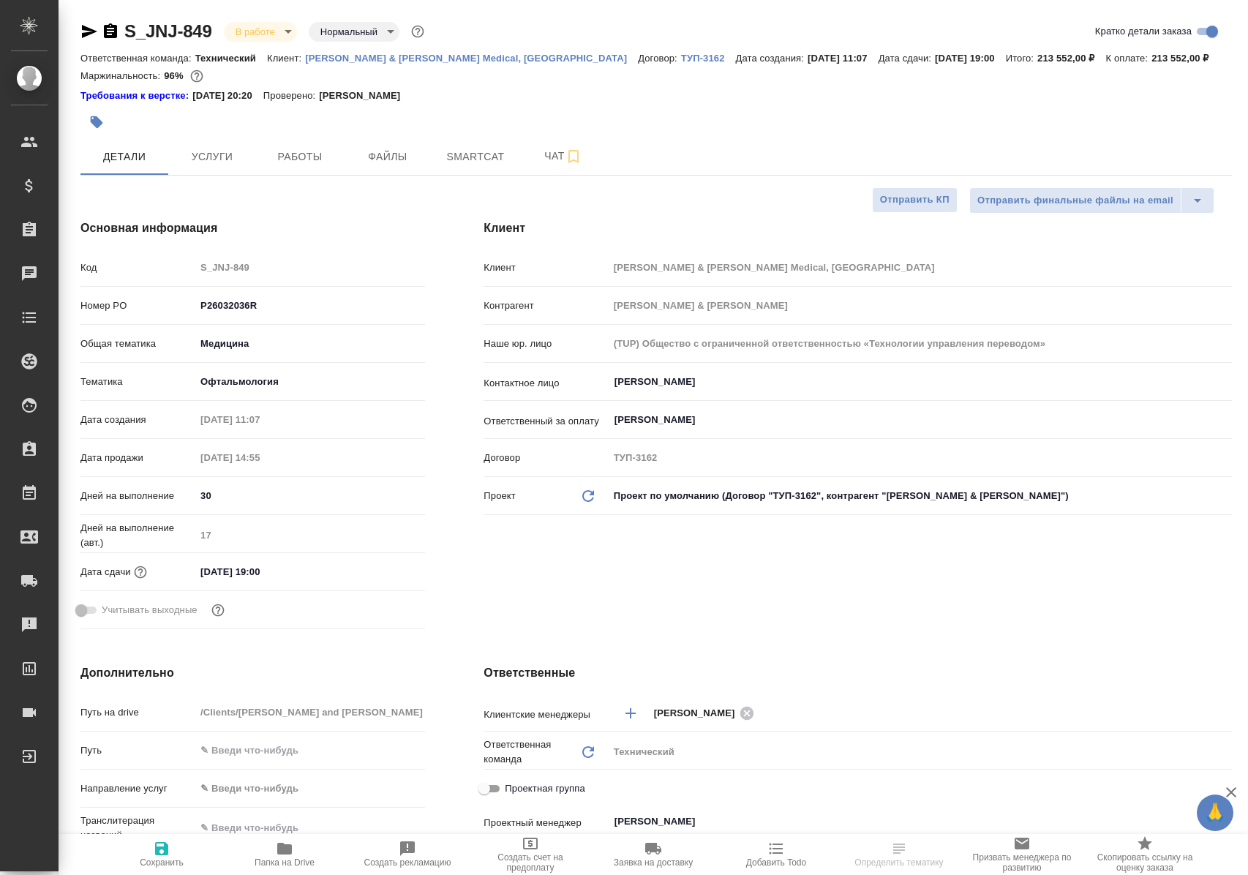
select select "RU"
click at [293, 159] on span "Работы" at bounding box center [300, 157] width 70 height 18
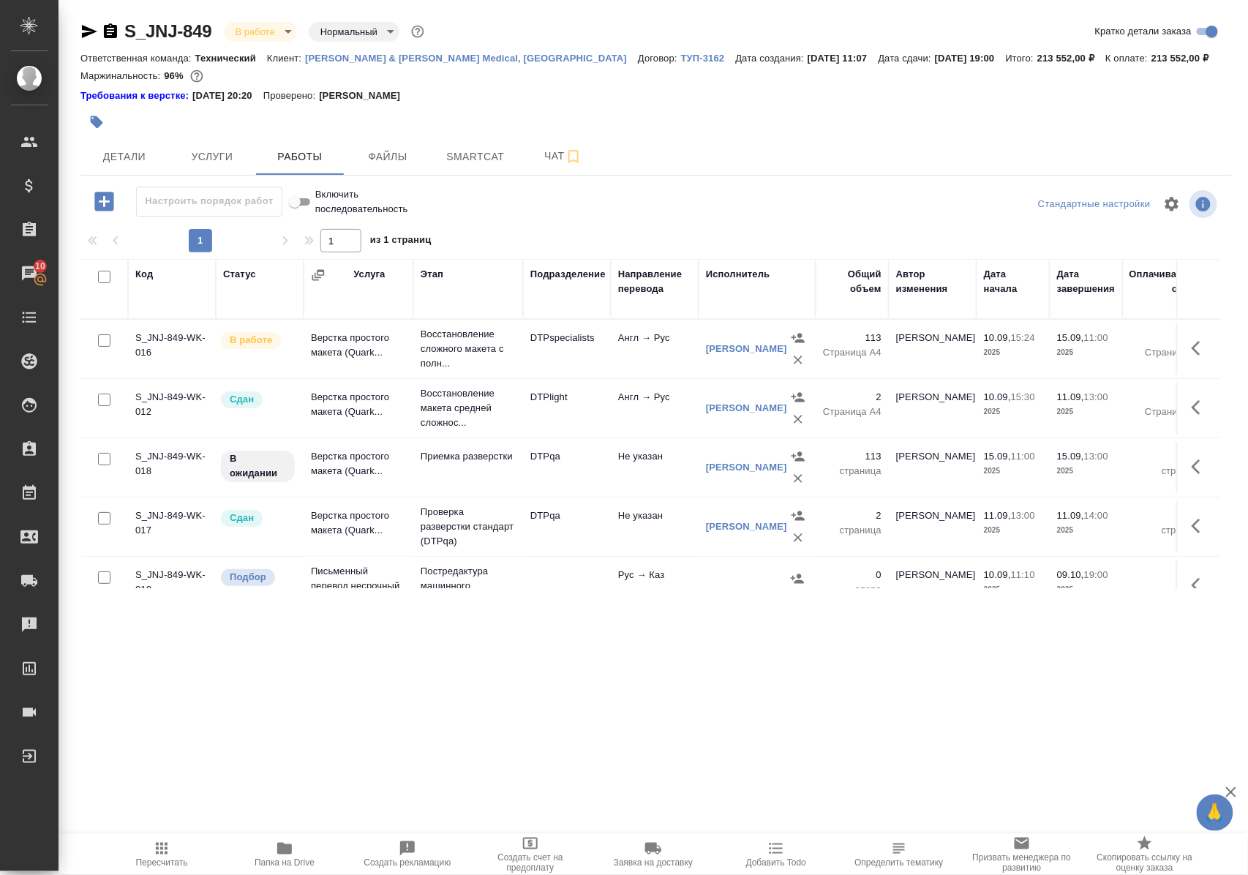
click at [456, 355] on p "Восстановление сложного макета с полн..." at bounding box center [468, 349] width 95 height 44
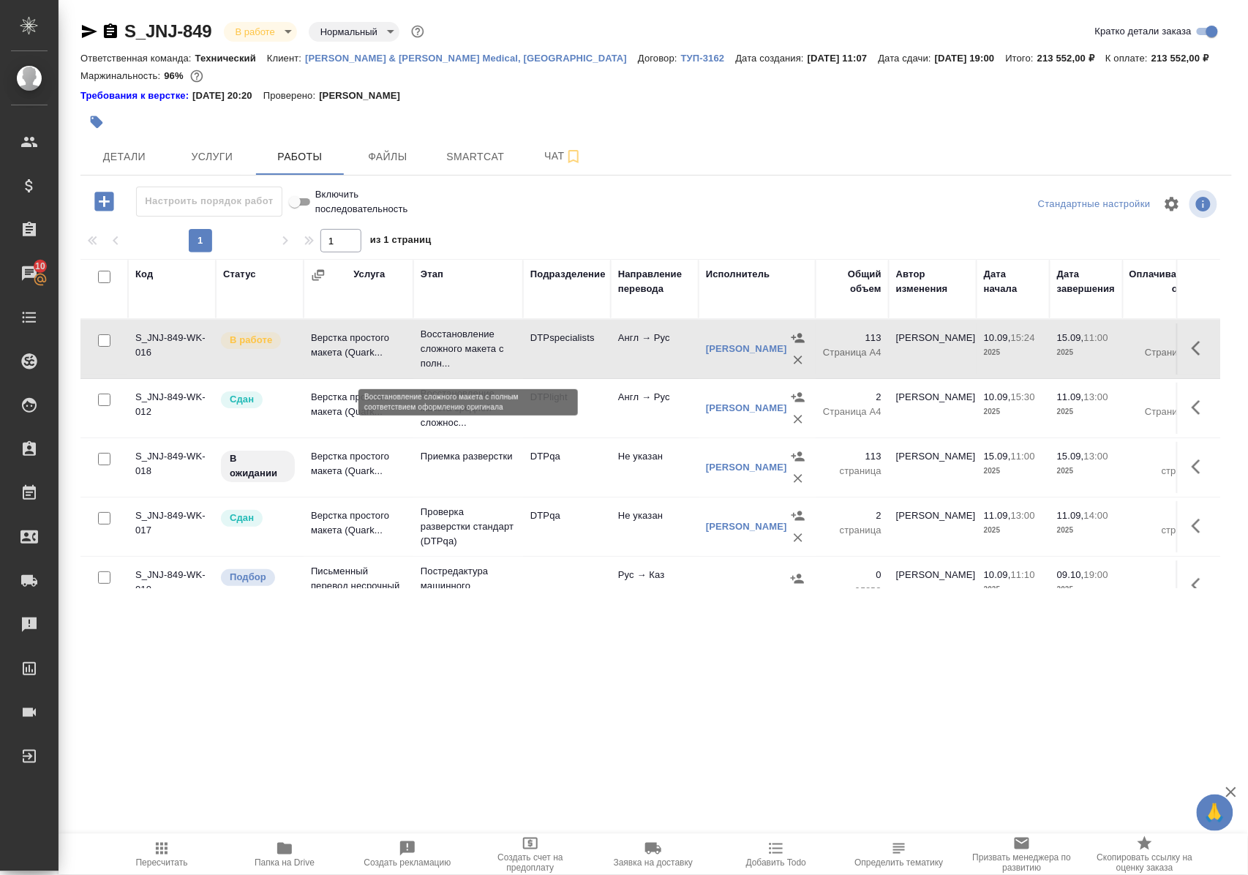
click at [456, 355] on p "Восстановление сложного макета с полн..." at bounding box center [468, 349] width 95 height 44
